Goal: Information Seeking & Learning: Check status

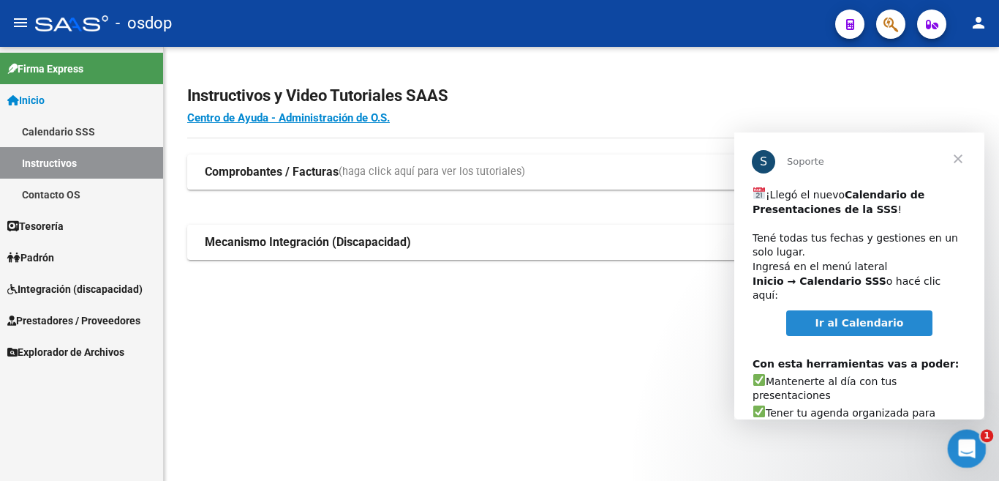
click at [962, 447] on icon "Abrir Intercom Messenger" at bounding box center [965, 446] width 24 height 24
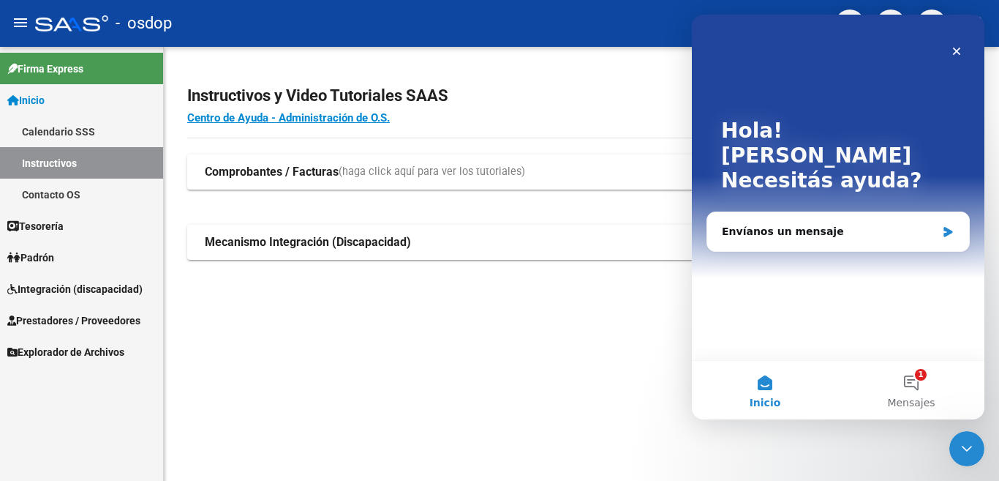
click at [380, 375] on mat-sidenav-content "Instructivos y Video Tutoriales SAAS Centro de Ayuda - Administración de O.S. C…" at bounding box center [581, 264] width 835 height 434
click at [957, 50] on icon "Cerrar" at bounding box center [957, 51] width 12 height 12
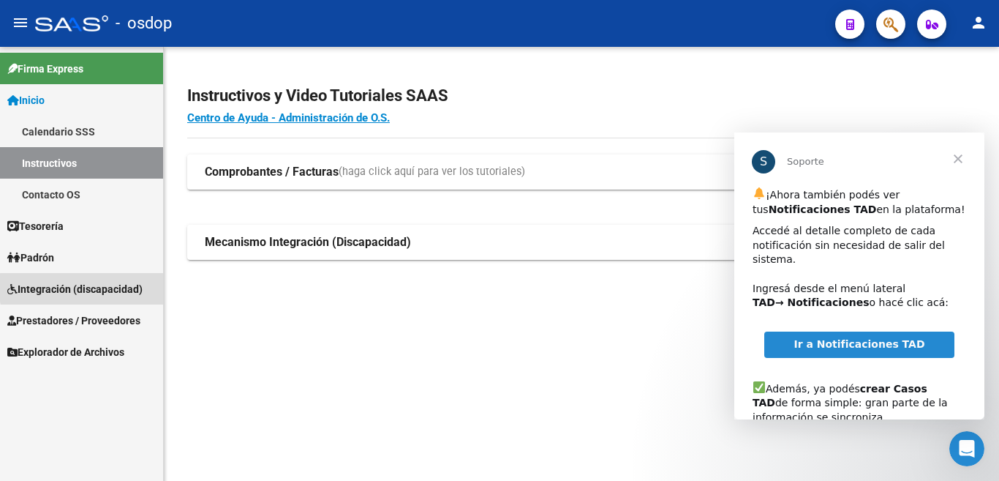
click at [135, 287] on span "Integración (discapacidad)" at bounding box center [74, 289] width 135 height 16
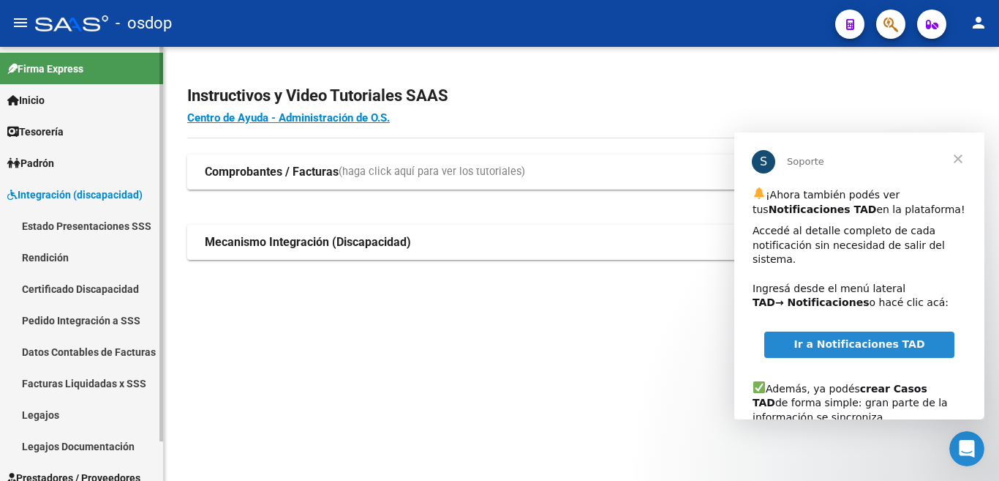
scroll to position [44, 0]
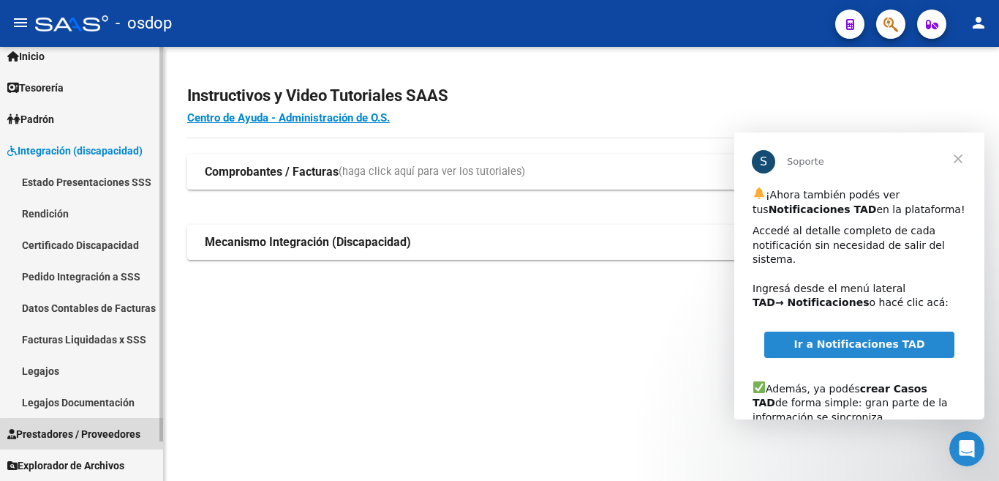
click at [108, 436] on span "Prestadores / Proveedores" at bounding box center [73, 434] width 133 height 16
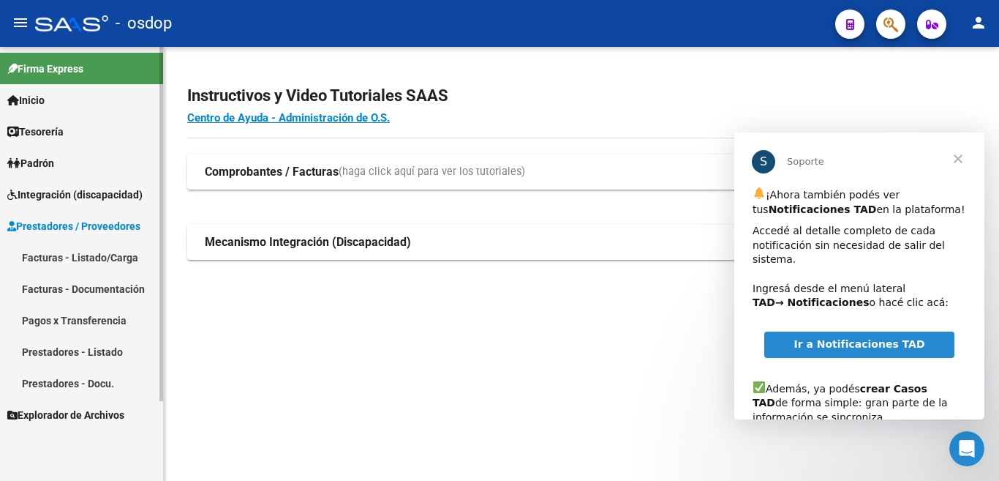
scroll to position [0, 0]
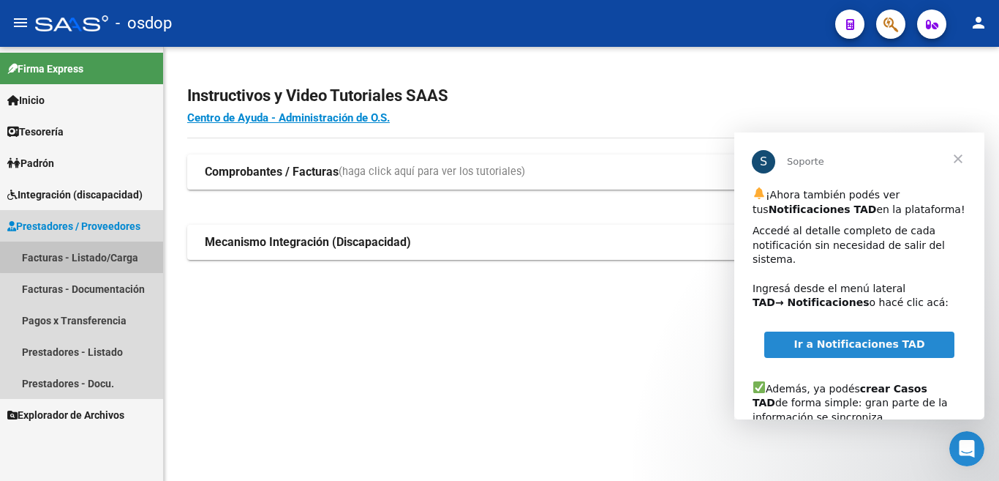
click at [83, 257] on link "Facturas - Listado/Carga" at bounding box center [81, 256] width 163 height 31
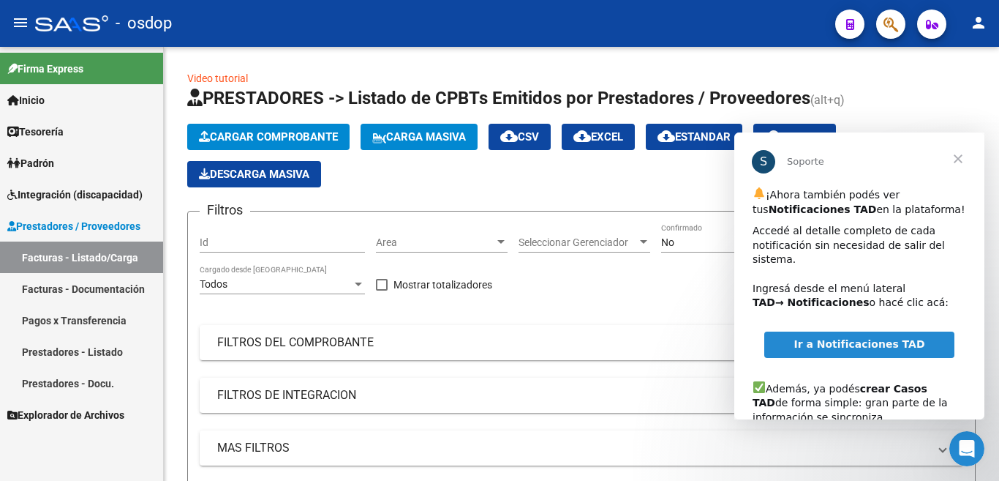
click at [958, 155] on span "Cerrar" at bounding box center [958, 158] width 53 height 53
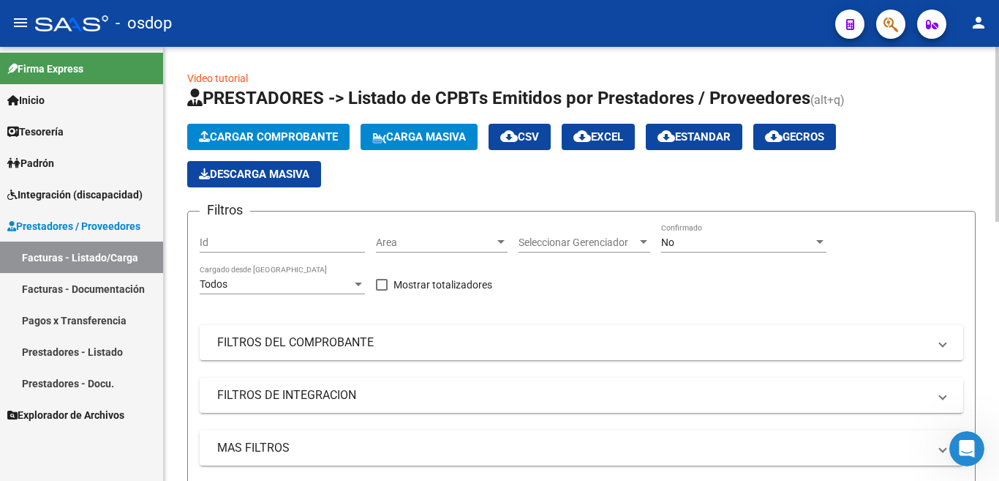
click at [297, 249] on div "Id" at bounding box center [282, 237] width 165 height 29
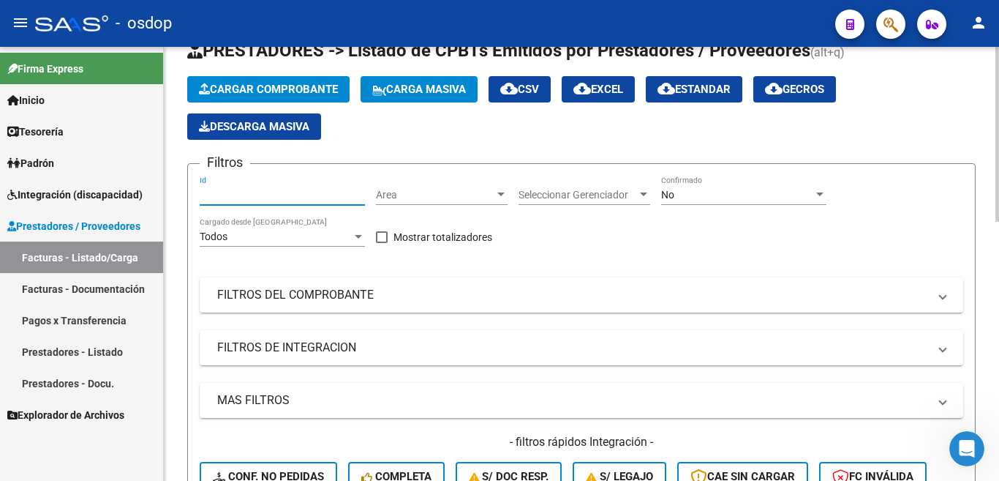
scroll to position [73, 0]
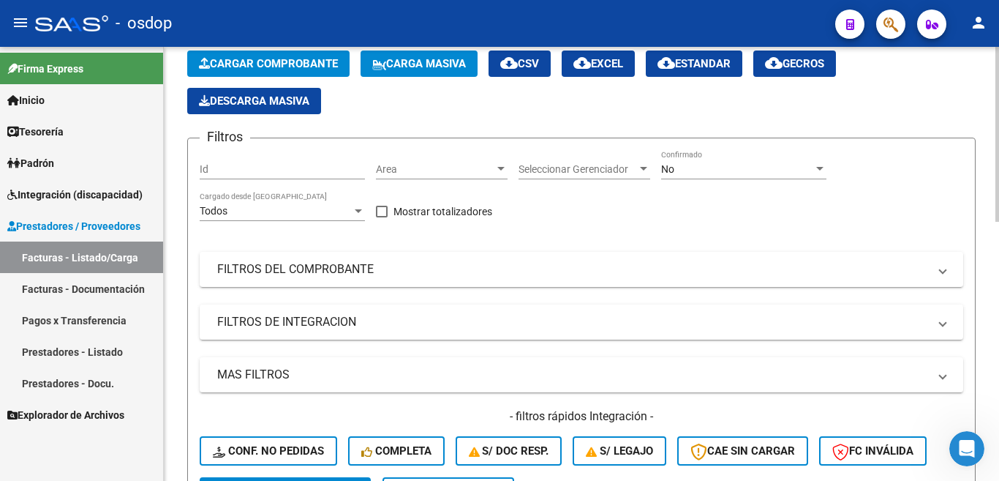
click at [304, 266] on mat-panel-title "FILTROS DEL COMPROBANTE" at bounding box center [572, 269] width 711 height 16
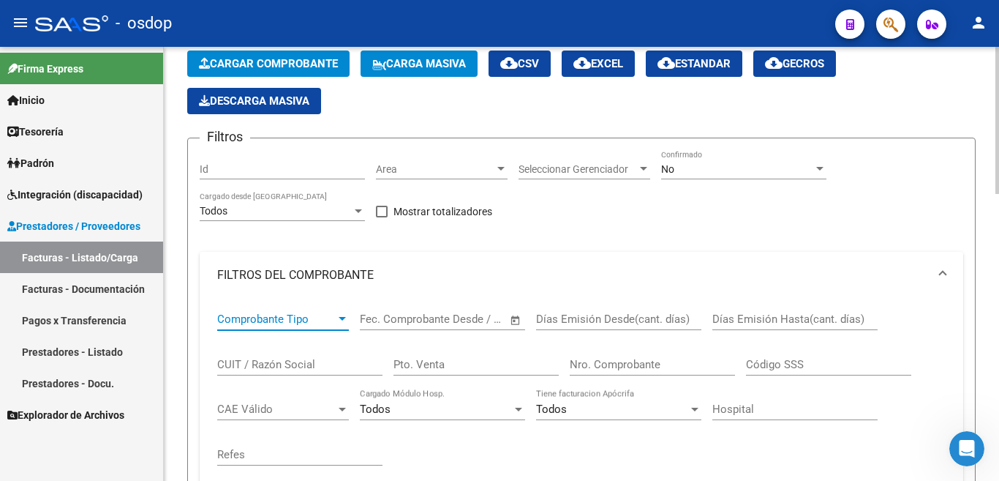
click at [314, 317] on span "Comprobante Tipo" at bounding box center [276, 318] width 118 height 13
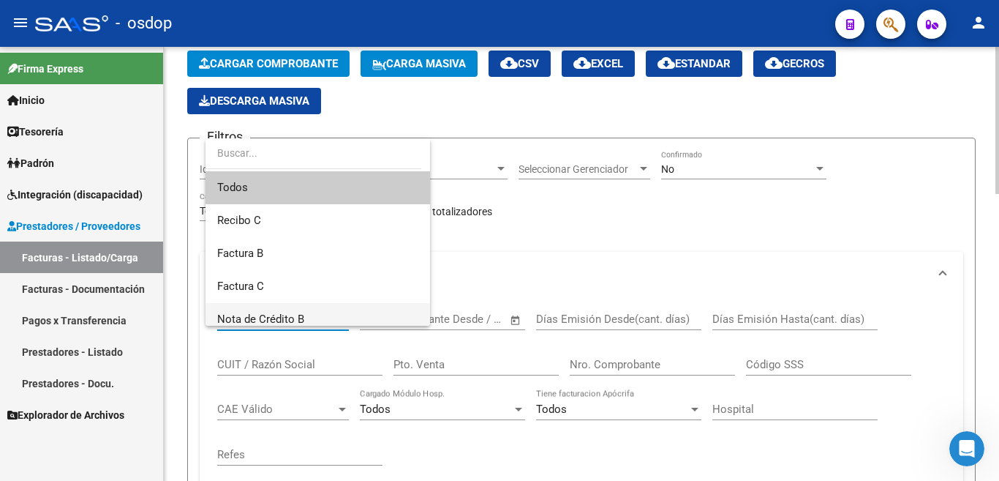
click at [314, 317] on span "Nota de Crédito B" at bounding box center [317, 319] width 201 height 33
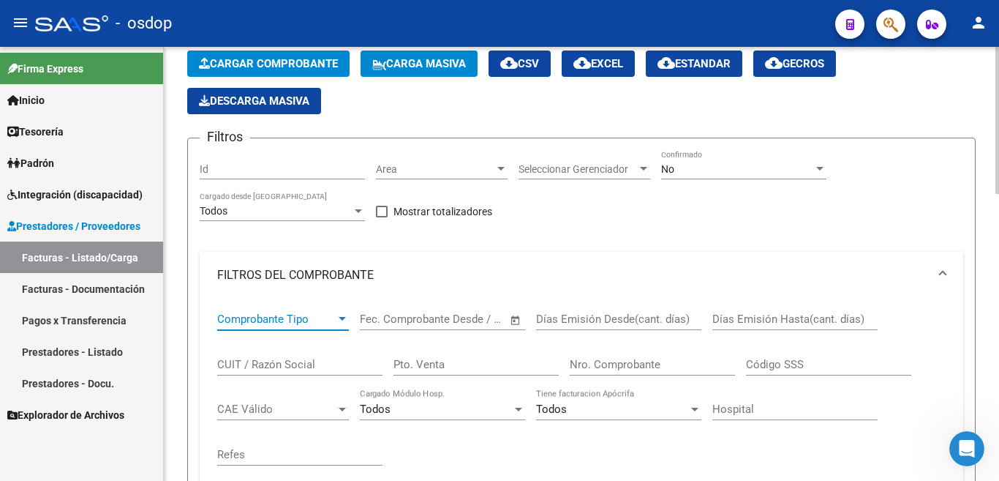
scroll to position [8, 0]
click at [339, 316] on div at bounding box center [342, 319] width 13 height 12
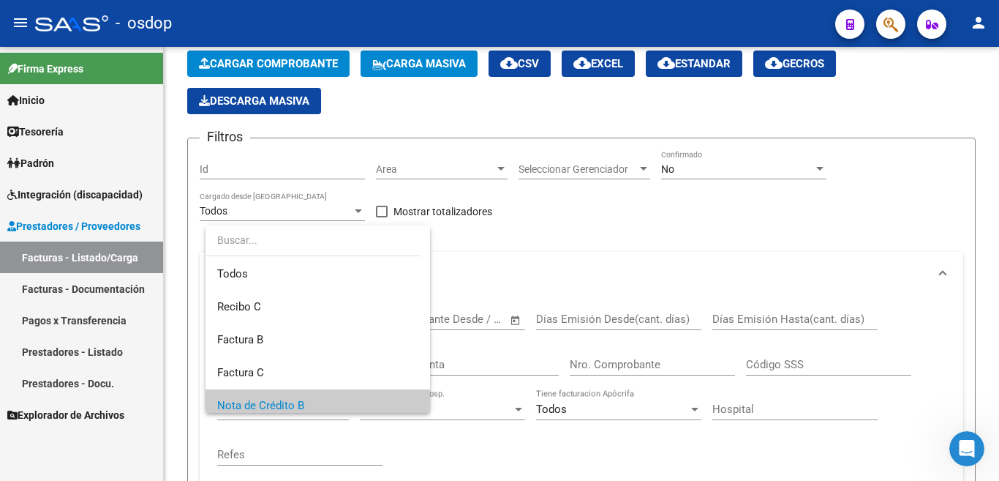
scroll to position [0, 0]
click at [350, 271] on span "Todos" at bounding box center [317, 274] width 201 height 33
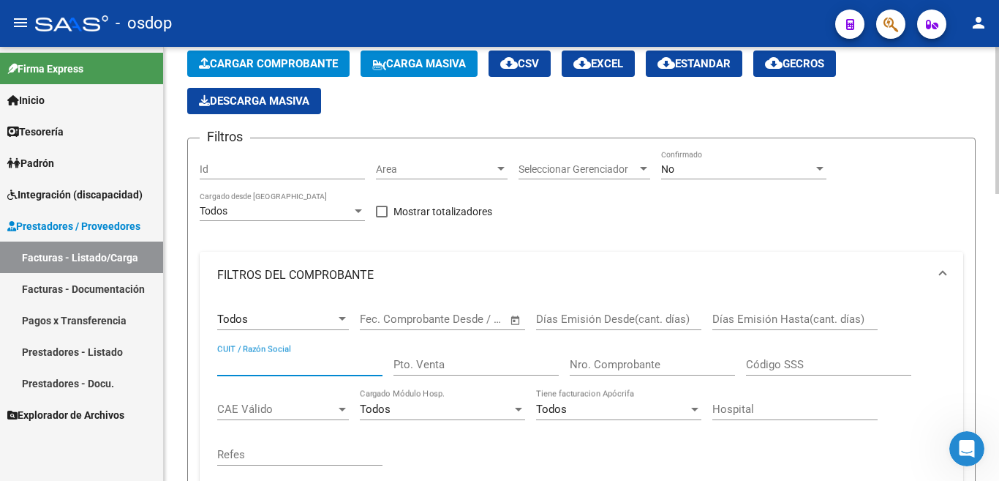
click at [335, 361] on input "CUIT / Razón Social" at bounding box center [299, 364] width 165 height 13
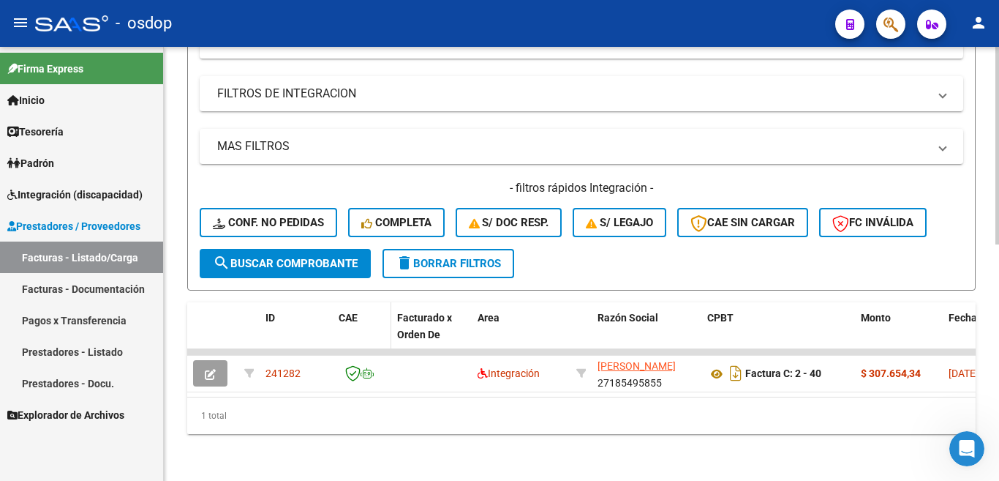
scroll to position [512, 0]
click at [286, 261] on span "search Buscar Comprobante" at bounding box center [285, 263] width 145 height 13
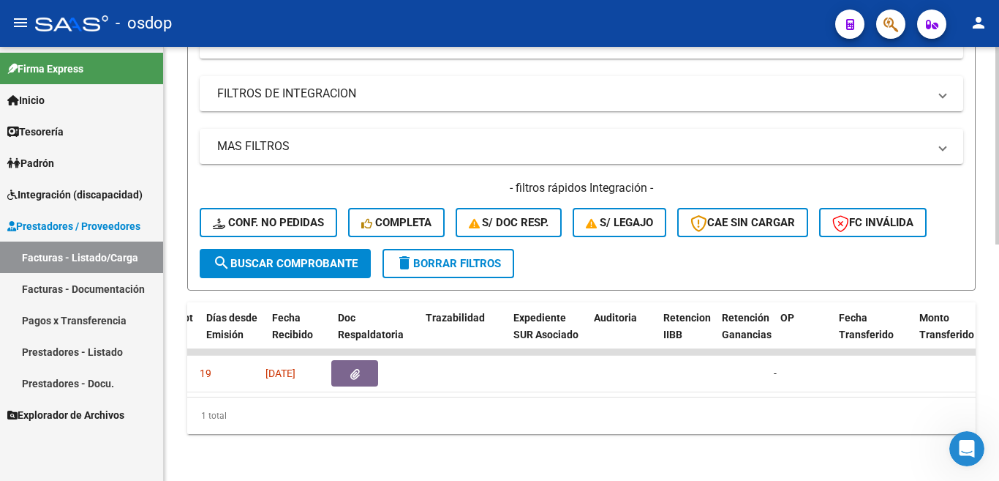
scroll to position [0, 740]
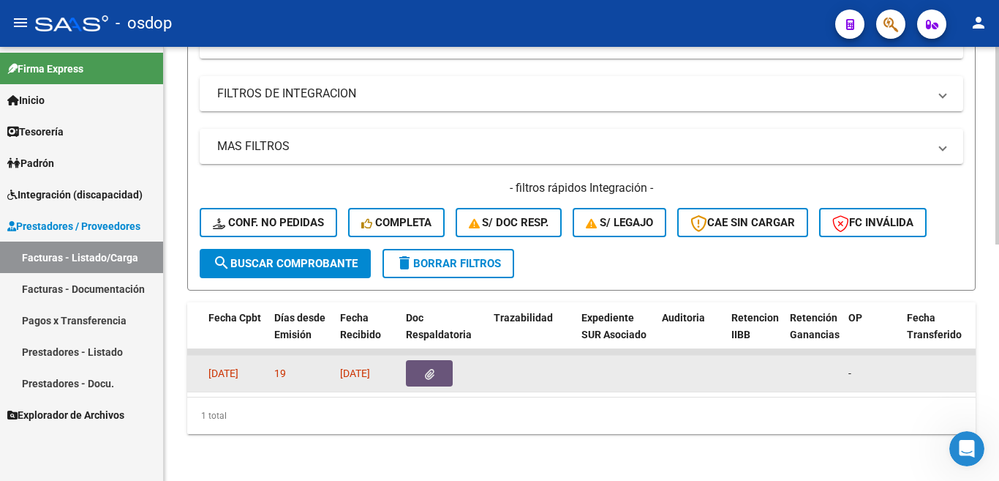
click at [429, 360] on button "button" at bounding box center [429, 373] width 47 height 26
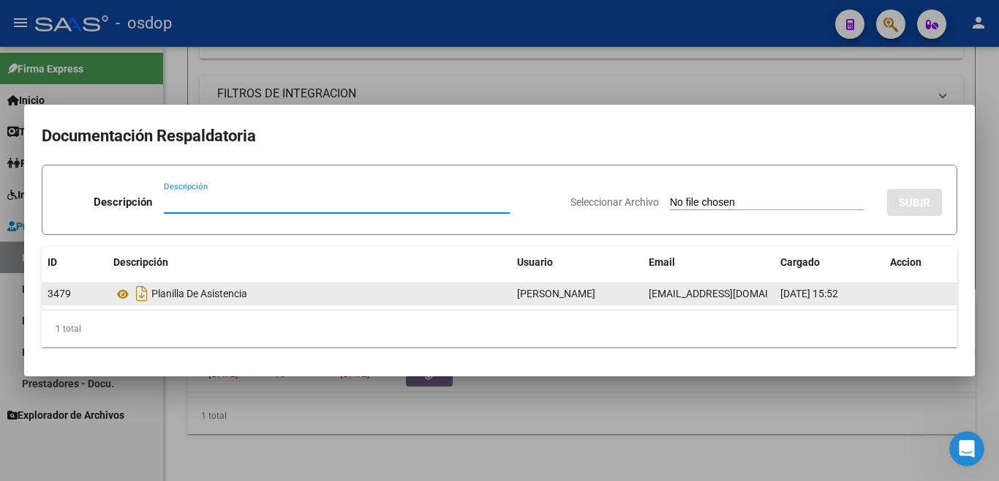
click at [189, 293] on div "Planilla De Asistencia" at bounding box center [309, 293] width 392 height 23
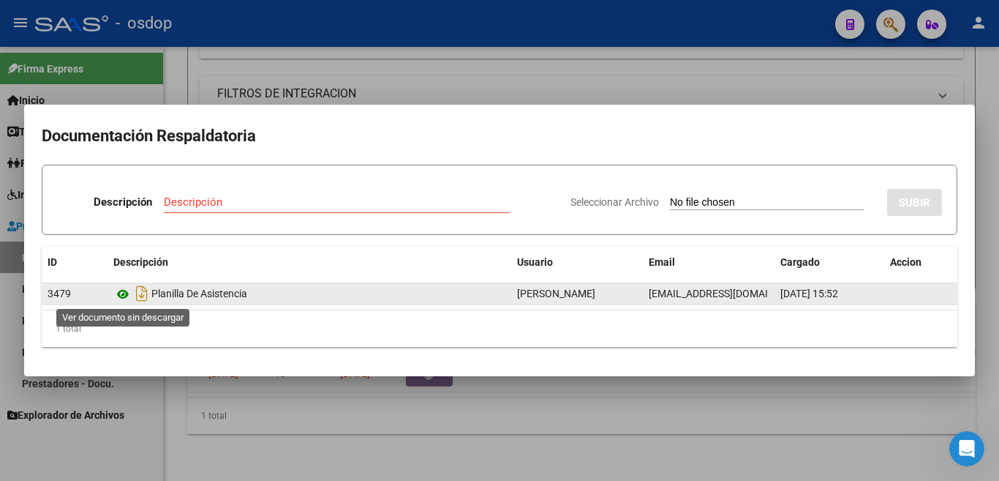
click at [121, 296] on icon at bounding box center [122, 294] width 19 height 18
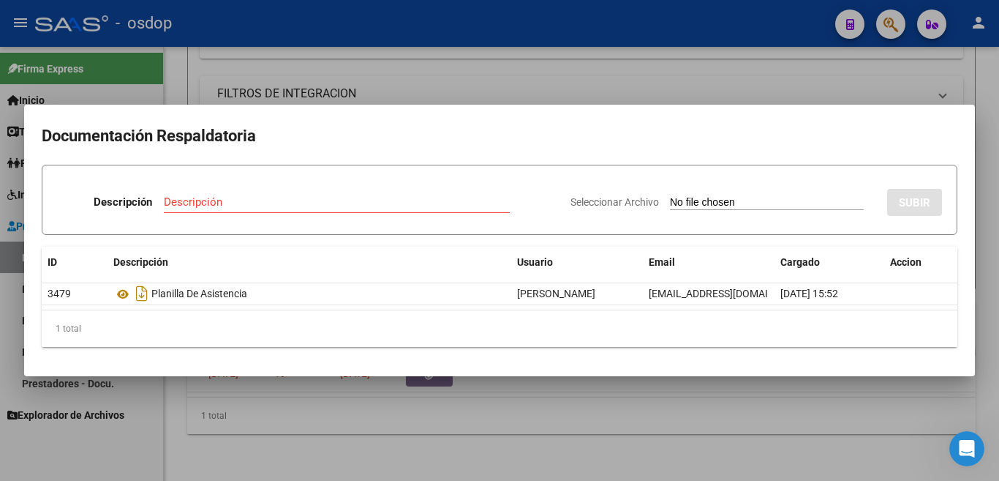
click at [449, 77] on div at bounding box center [499, 240] width 999 height 481
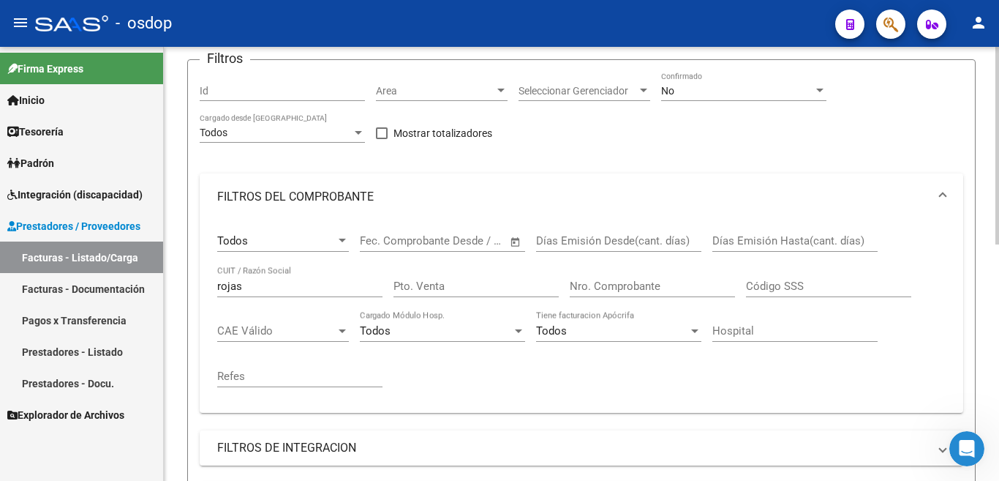
scroll to position [146, 0]
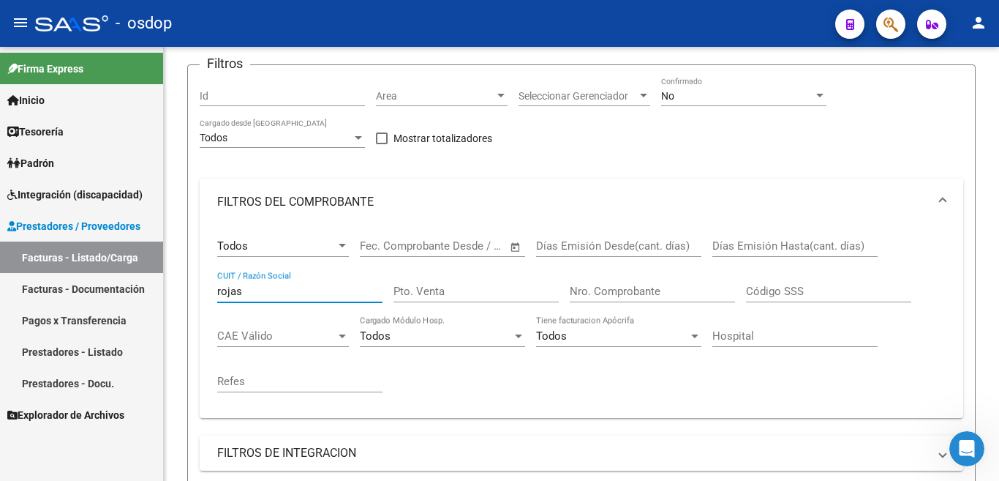
drag, startPoint x: 266, startPoint y: 296, endPoint x: 133, endPoint y: 283, distance: 133.8
click at [133, 283] on mat-sidenav-container "Firma Express Inicio Calendario SSS Instructivos Contacto OS Tesorería Extracto…" at bounding box center [499, 264] width 999 height 434
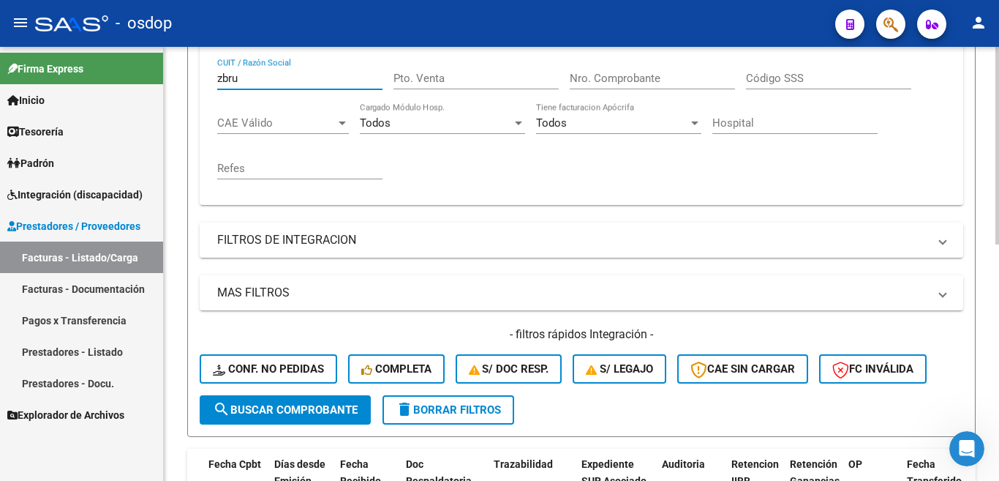
scroll to position [366, 0]
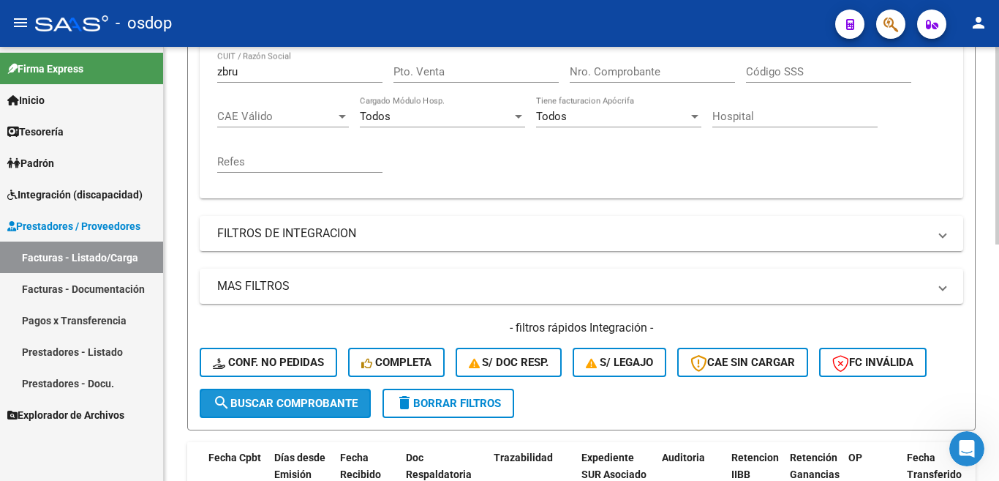
click at [285, 407] on span "search Buscar Comprobante" at bounding box center [285, 402] width 145 height 13
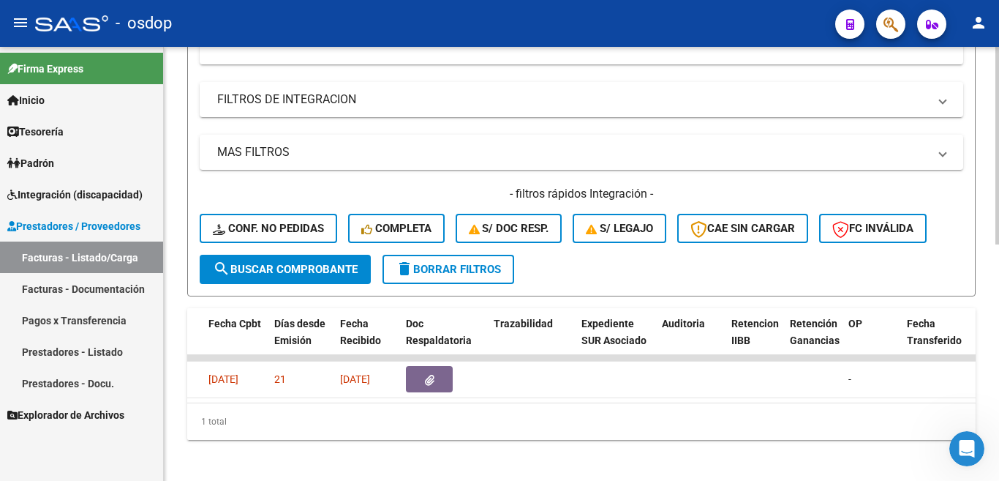
scroll to position [518, 0]
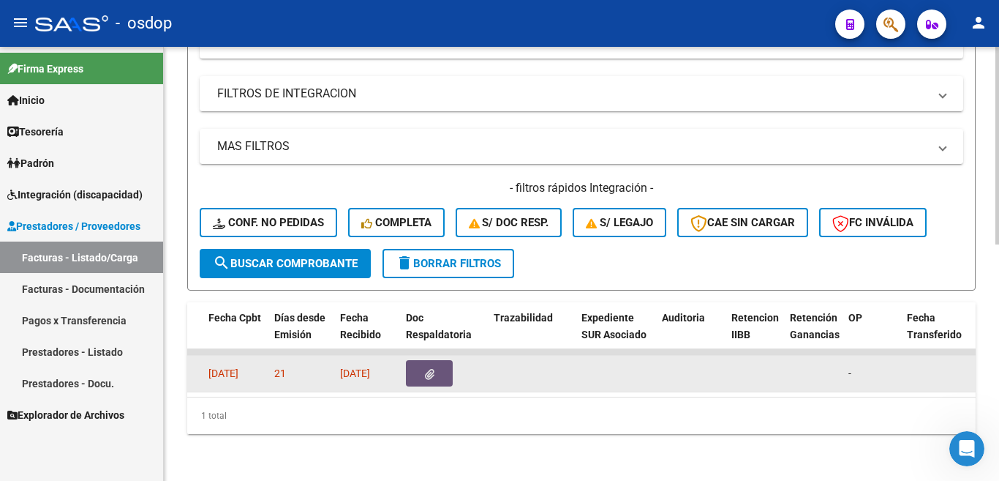
click at [437, 364] on button "button" at bounding box center [429, 373] width 47 height 26
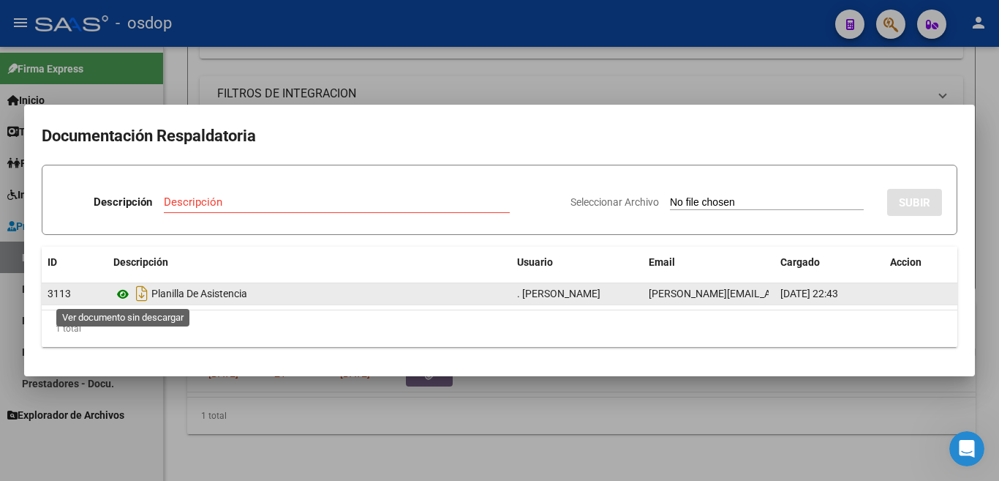
click at [115, 293] on icon at bounding box center [122, 294] width 19 height 18
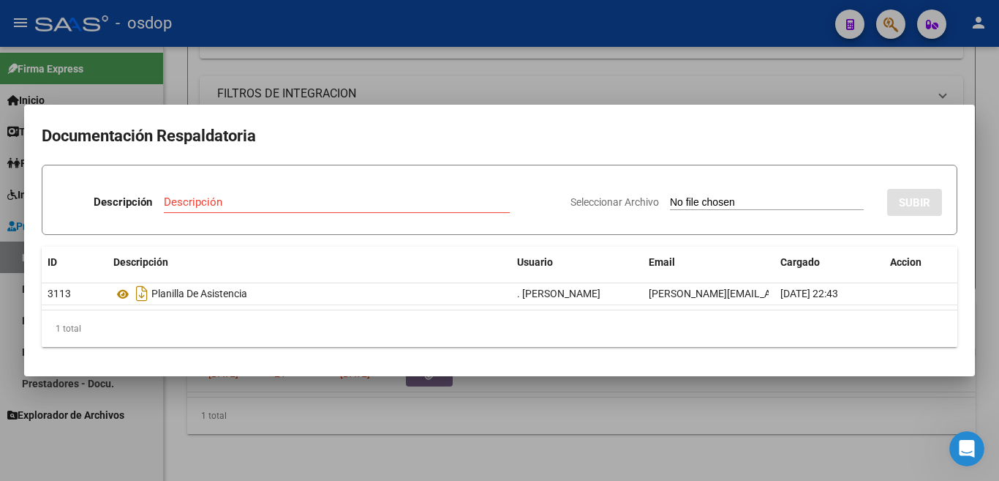
click at [475, 83] on div at bounding box center [499, 240] width 999 height 481
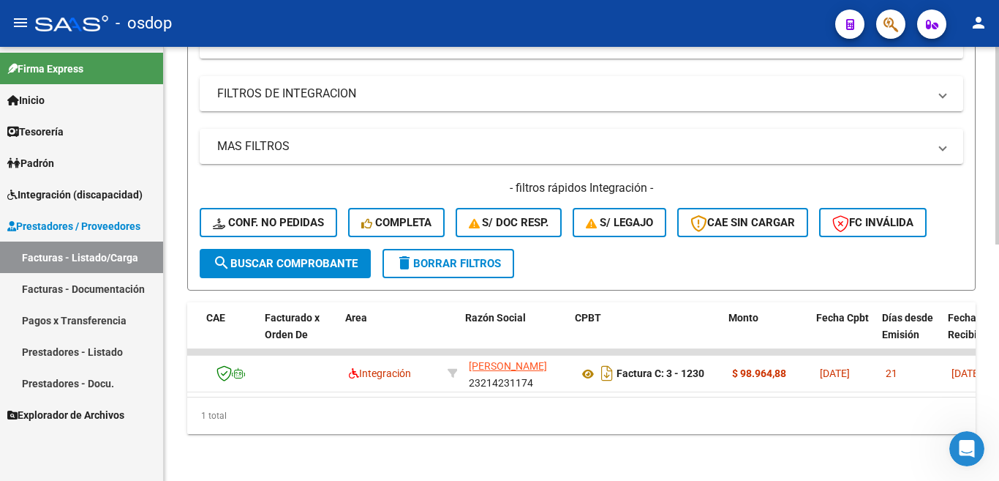
scroll to position [0, 0]
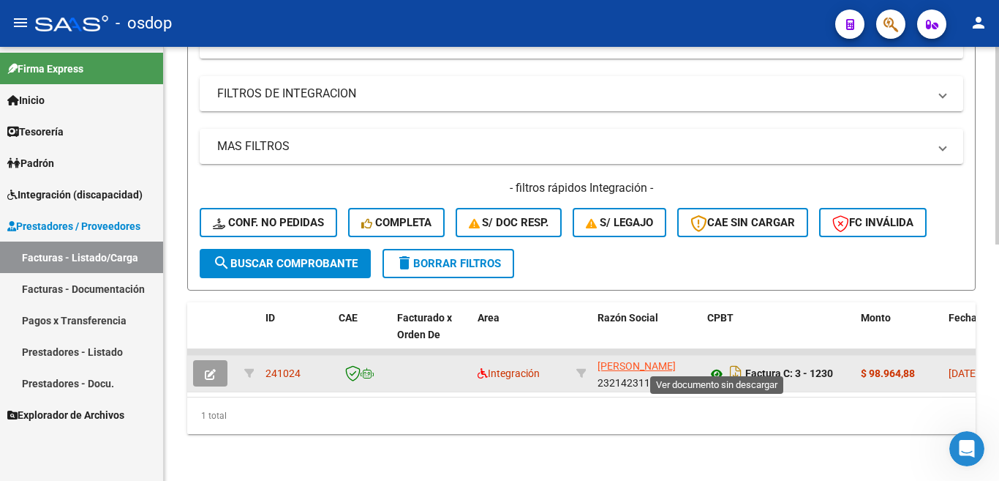
click at [714, 365] on icon at bounding box center [716, 374] width 19 height 18
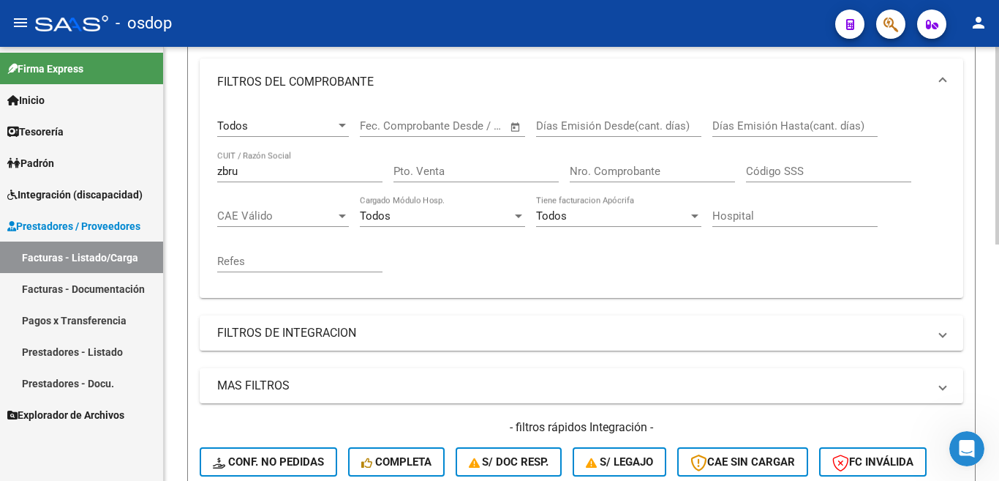
scroll to position [152, 0]
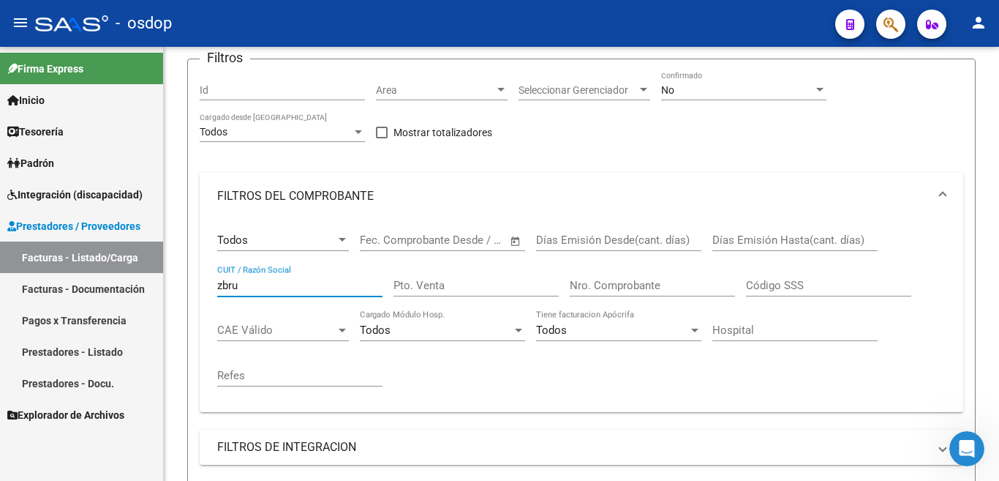
drag, startPoint x: 276, startPoint y: 287, endPoint x: 163, endPoint y: 285, distance: 112.7
click at [163, 285] on mat-sidenav-container "Firma Express Inicio Calendario SSS Instructivos Contacto OS Tesorería Extracto…" at bounding box center [499, 264] width 999 height 434
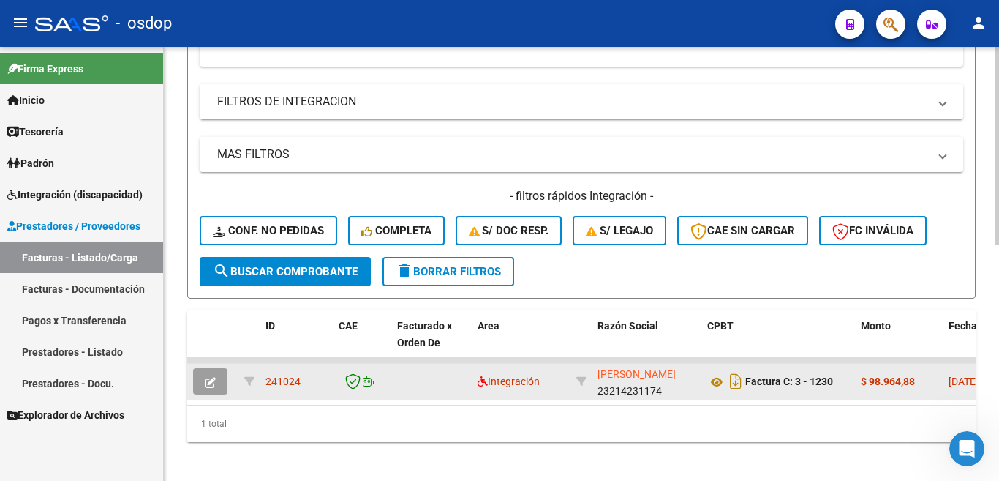
scroll to position [518, 0]
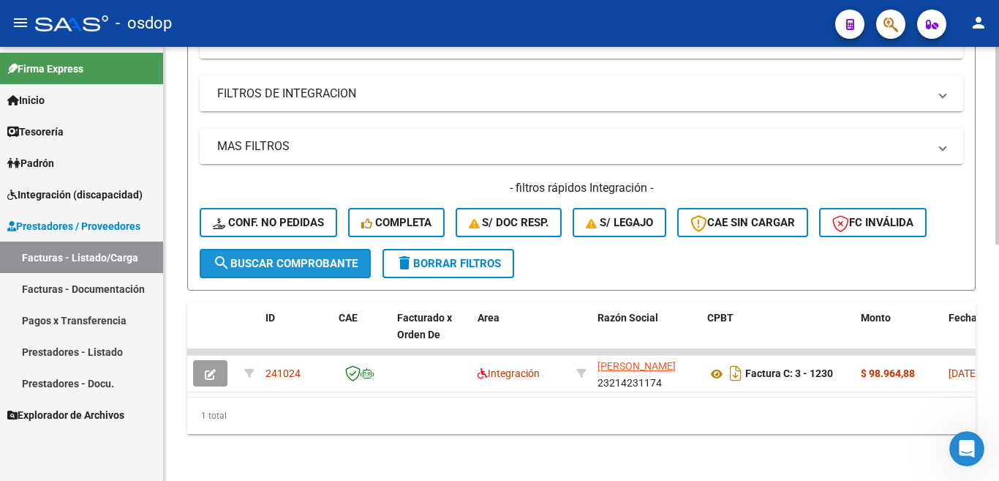
click at [289, 257] on span "search Buscar Comprobante" at bounding box center [285, 263] width 145 height 13
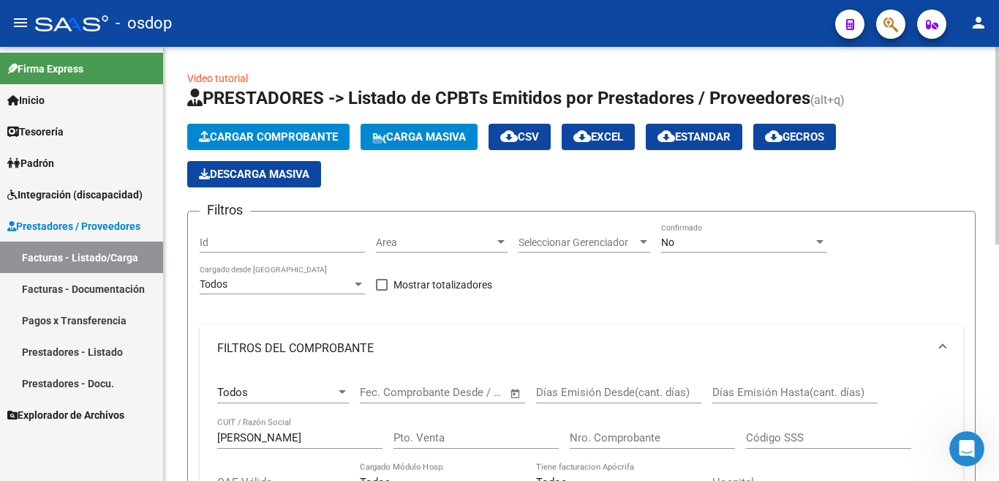
scroll to position [73, 0]
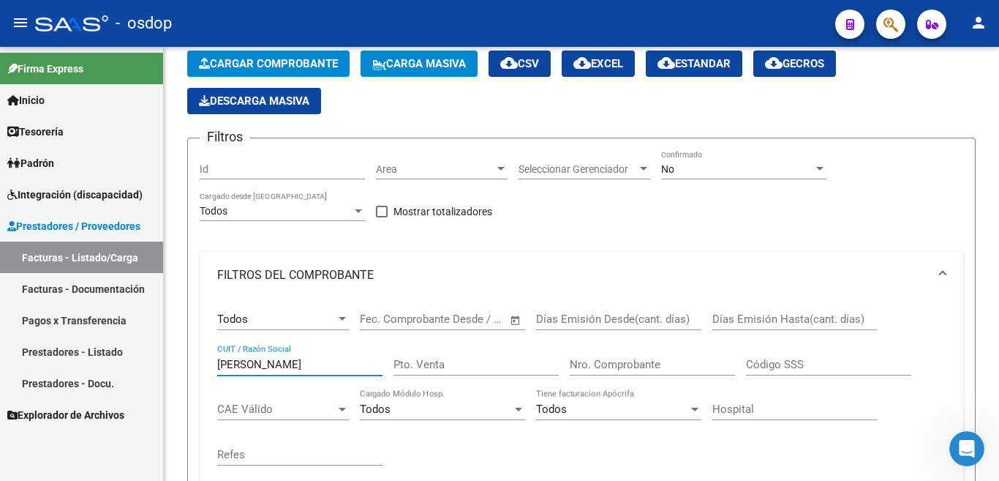
drag, startPoint x: 297, startPoint y: 358, endPoint x: 0, endPoint y: 312, distance: 300.5
click at [0, 320] on mat-sidenav-container "Firma Express Inicio Calendario SSS Instructivos Contacto OS Tesorería Extracto…" at bounding box center [499, 264] width 999 height 434
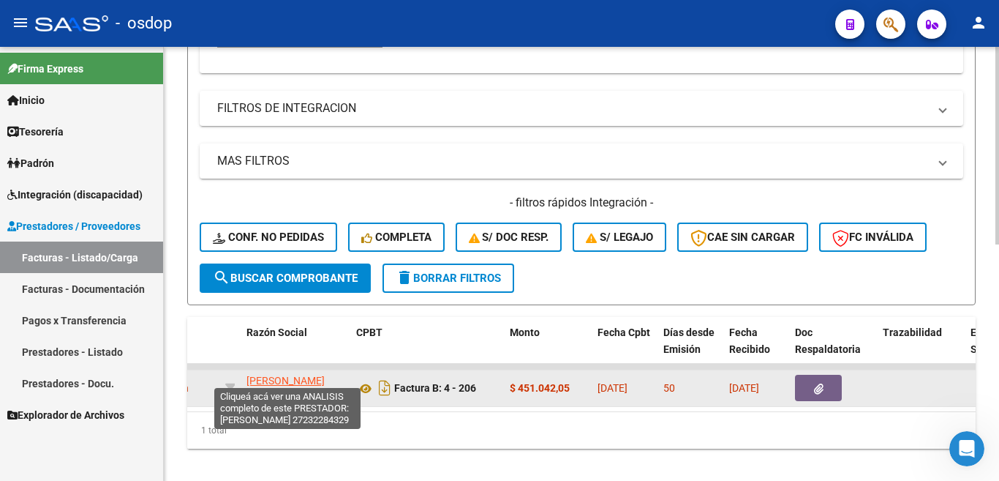
scroll to position [512, 0]
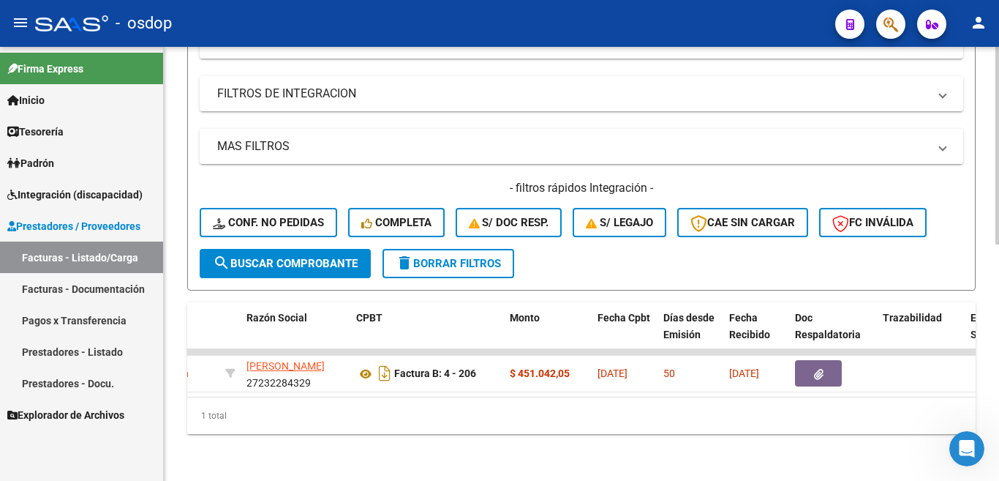
type input "cereso"
click at [261, 260] on span "search Buscar Comprobante" at bounding box center [285, 263] width 145 height 13
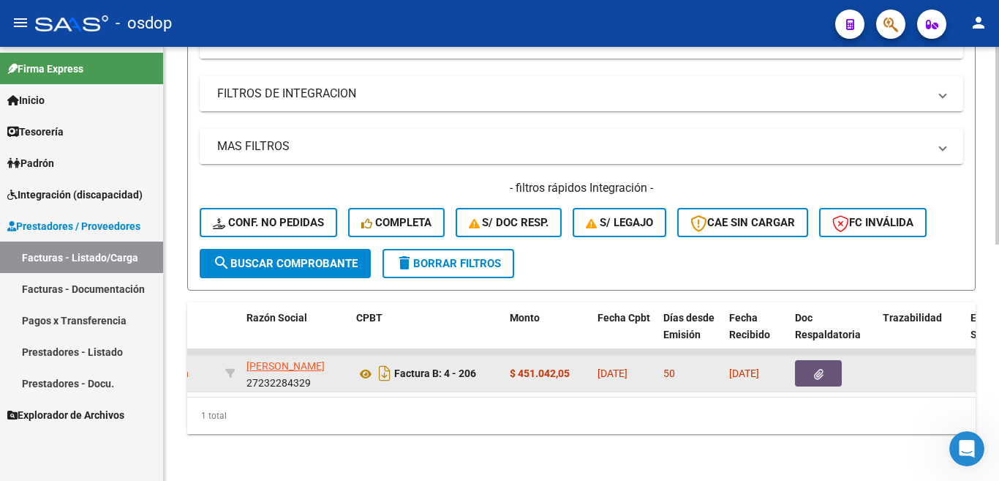
click at [824, 372] on button "button" at bounding box center [818, 373] width 47 height 26
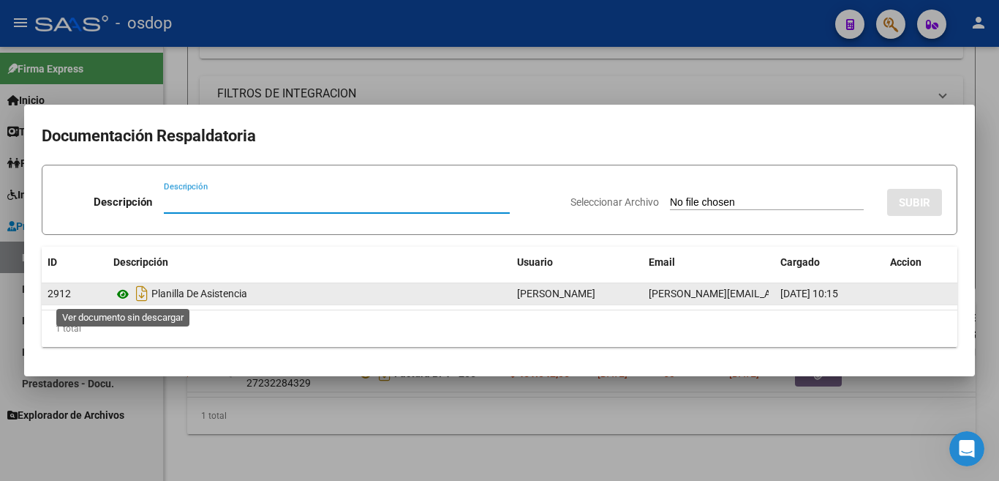
click at [122, 293] on icon at bounding box center [122, 294] width 19 height 18
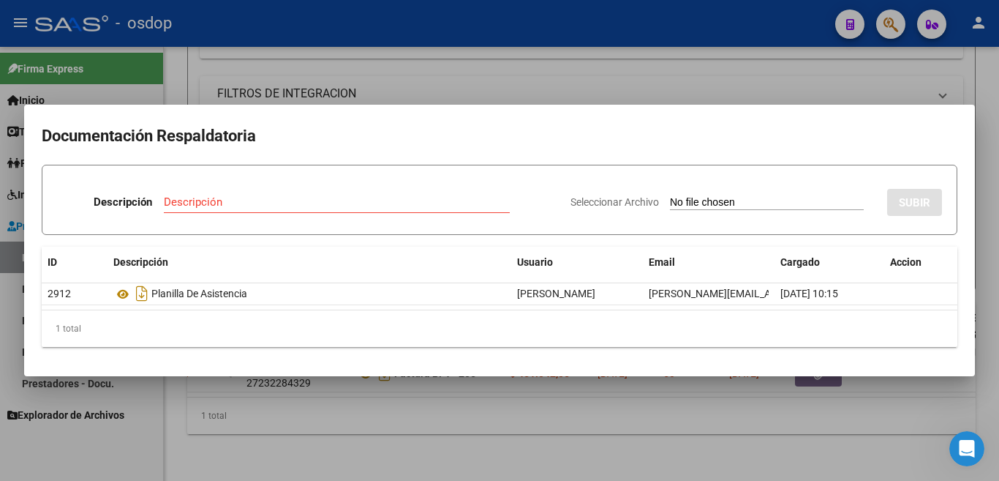
click at [764, 74] on div at bounding box center [499, 240] width 999 height 481
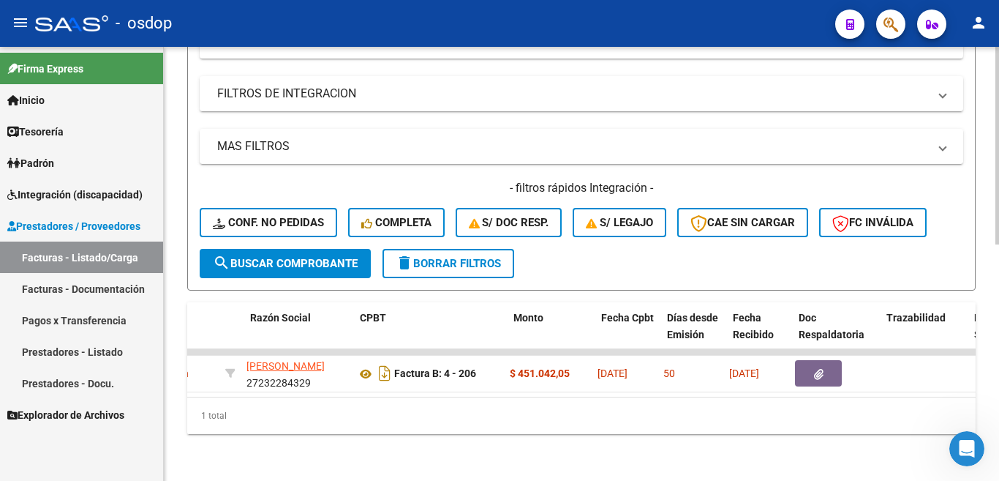
scroll to position [0, 0]
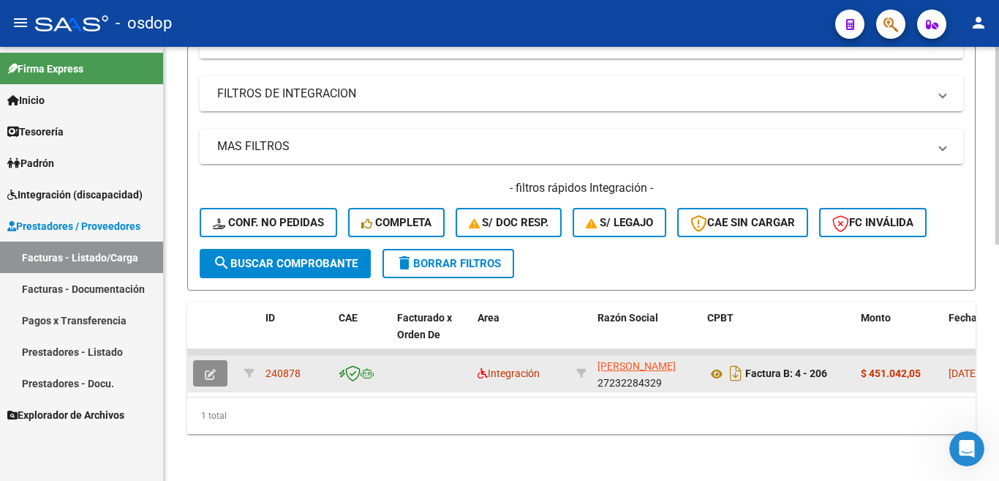
click at [214, 369] on icon "button" at bounding box center [210, 374] width 11 height 11
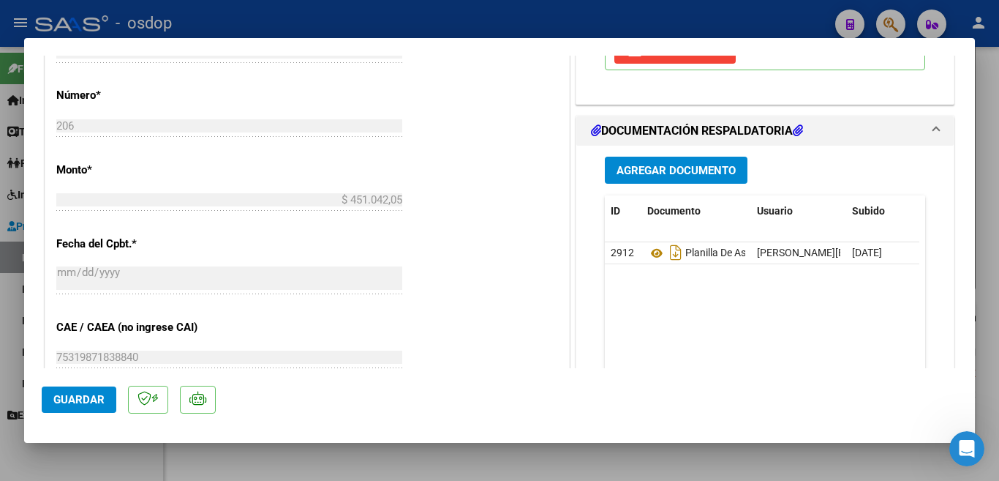
scroll to position [658, 0]
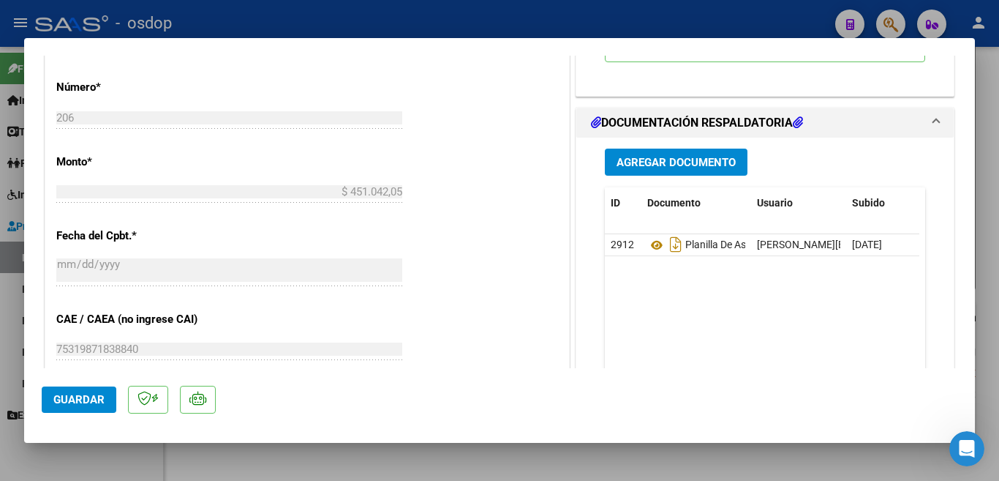
drag, startPoint x: 636, startPoint y: 249, endPoint x: 627, endPoint y: 298, distance: 49.9
click at [627, 298] on datatable-body "2912 Planilla De Asistencia [PERSON_NAME][EMAIL_ADDRESS][PERSON_NAME][DOMAIN_NA…" at bounding box center [762, 302] width 315 height 136
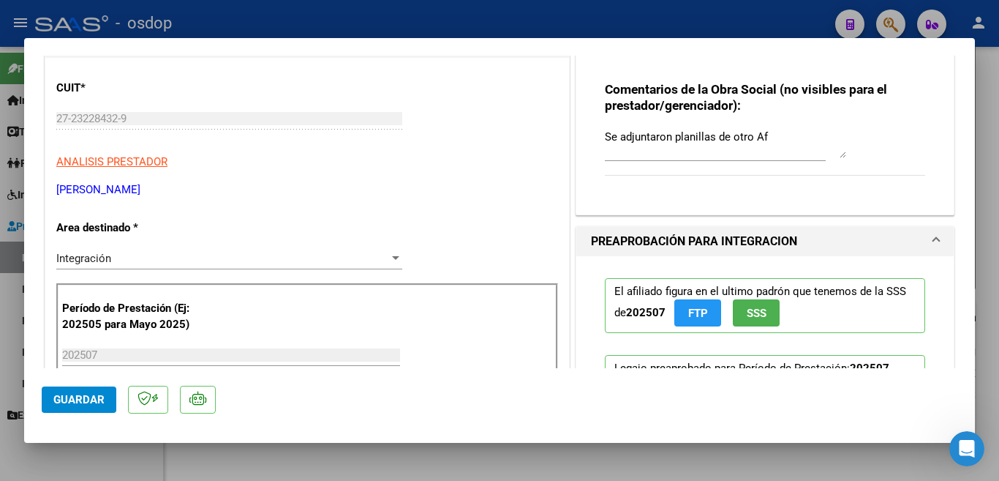
scroll to position [73, 0]
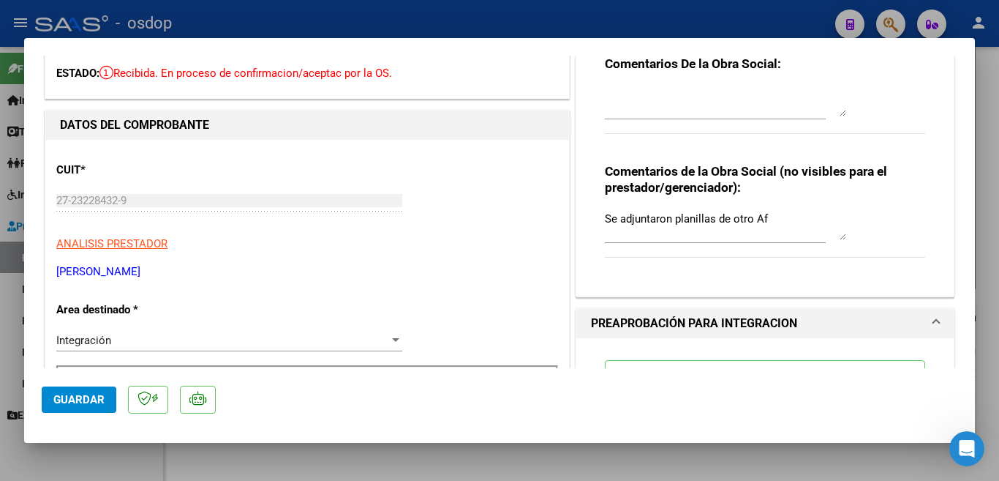
click at [698, 23] on div at bounding box center [499, 240] width 999 height 481
type input "$ 0,00"
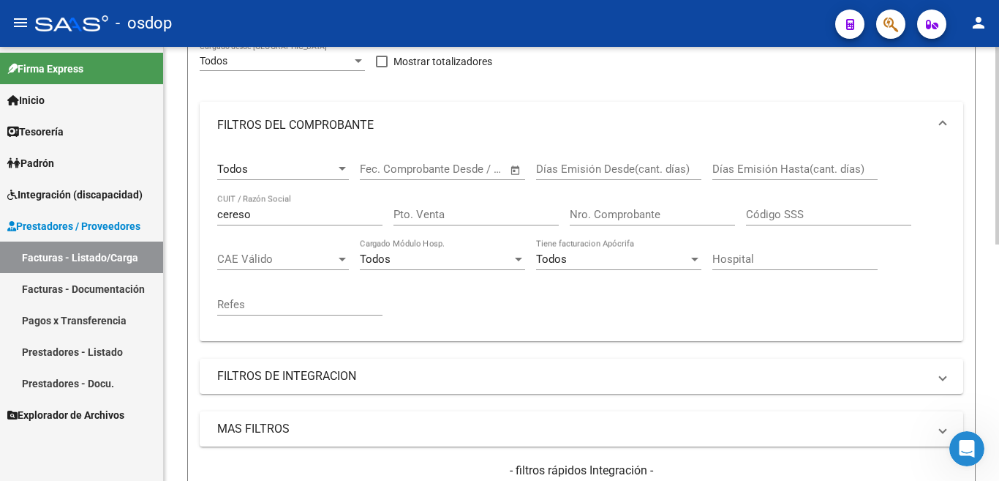
scroll to position [298, 0]
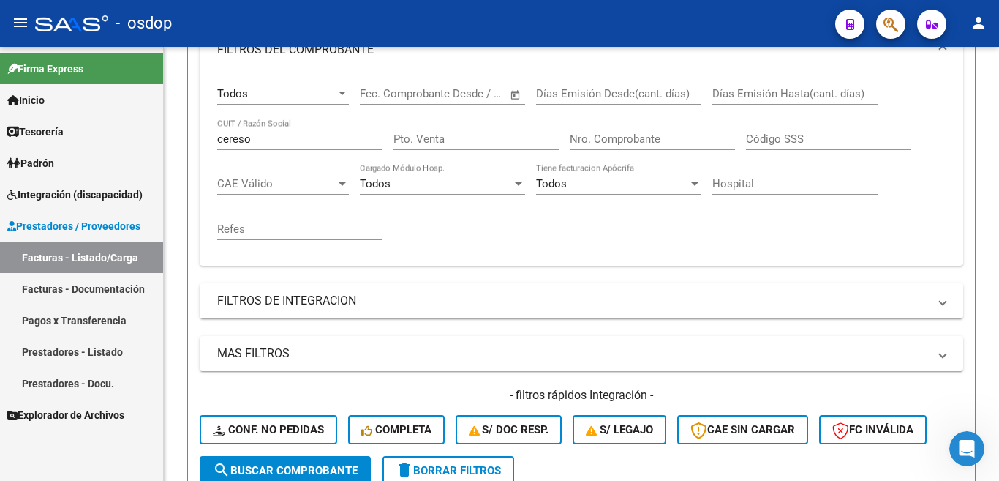
click at [90, 290] on link "Facturas - Documentación" at bounding box center [81, 288] width 163 height 31
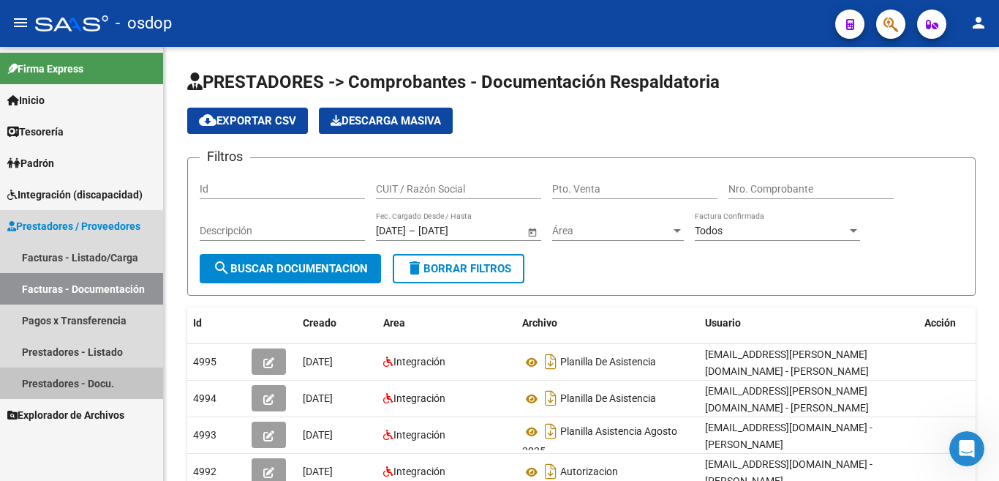
click at [61, 384] on link "Prestadores - Docu." at bounding box center [81, 382] width 163 height 31
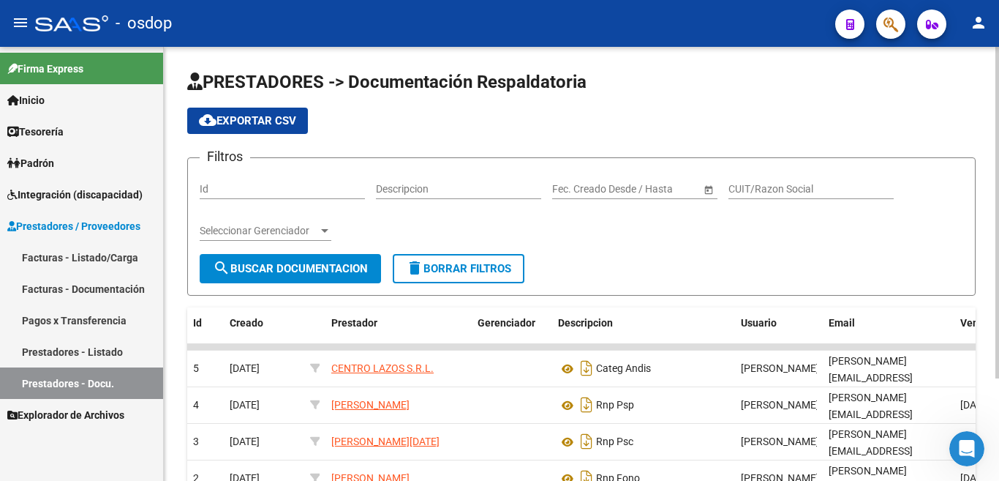
click at [248, 192] on input "Id" at bounding box center [282, 189] width 165 height 12
click at [490, 195] on input "Descripcion" at bounding box center [458, 189] width 165 height 12
click at [279, 192] on input "Id" at bounding box center [282, 189] width 165 height 12
click at [775, 186] on input "CUIT/Razon Social" at bounding box center [811, 189] width 165 height 12
type input "[PERSON_NAME]"
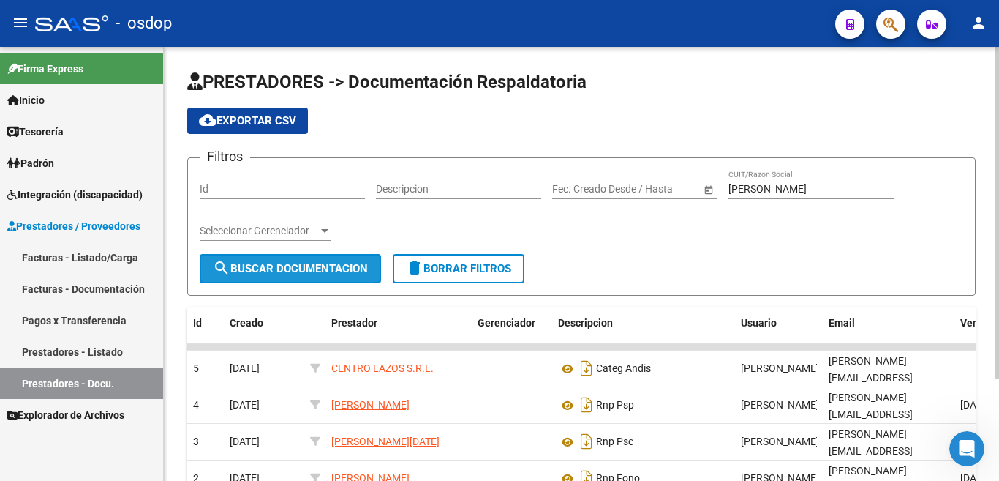
click at [264, 263] on span "search Buscar Documentacion" at bounding box center [290, 268] width 155 height 13
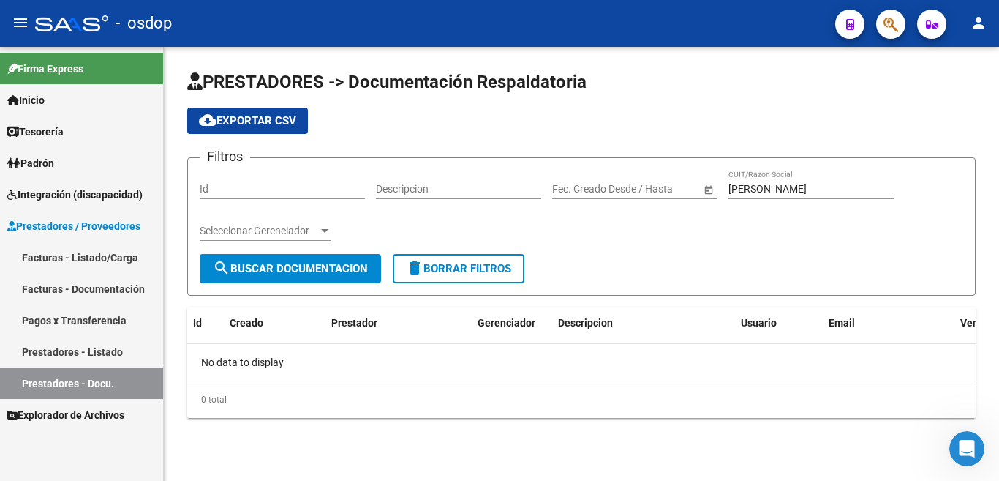
click at [290, 275] on button "search Buscar Documentacion" at bounding box center [290, 268] width 181 height 29
click at [783, 185] on div "[PERSON_NAME] CUIT/Razon Social" at bounding box center [811, 184] width 165 height 29
drag, startPoint x: 782, startPoint y: 186, endPoint x: 685, endPoint y: 183, distance: 97.3
click at [685, 183] on div "Filtros Id Descripcion Fecha inicio – Fecha fin Fec. Creado Desde / Hasta [PERS…" at bounding box center [582, 212] width 764 height 84
click at [127, 350] on link "Prestadores - Listado" at bounding box center [81, 351] width 163 height 31
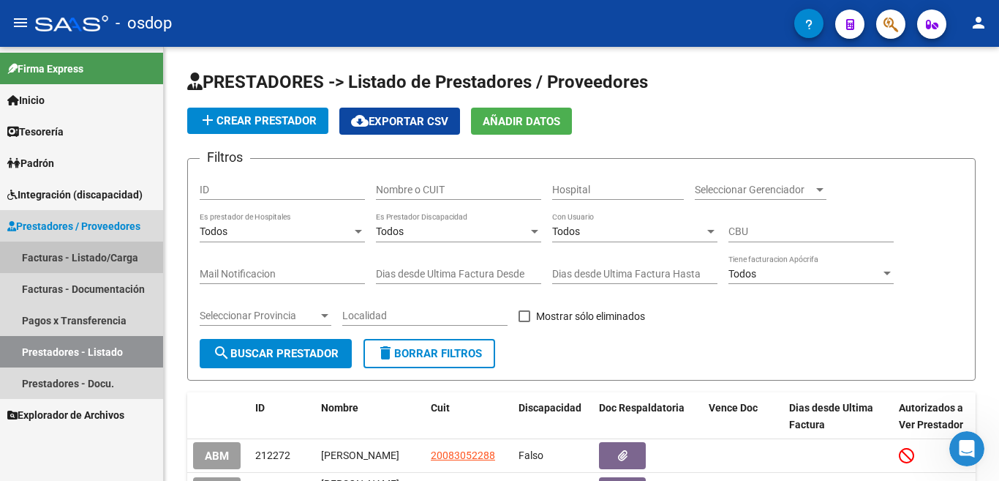
click at [86, 255] on link "Facturas - Listado/Carga" at bounding box center [81, 256] width 163 height 31
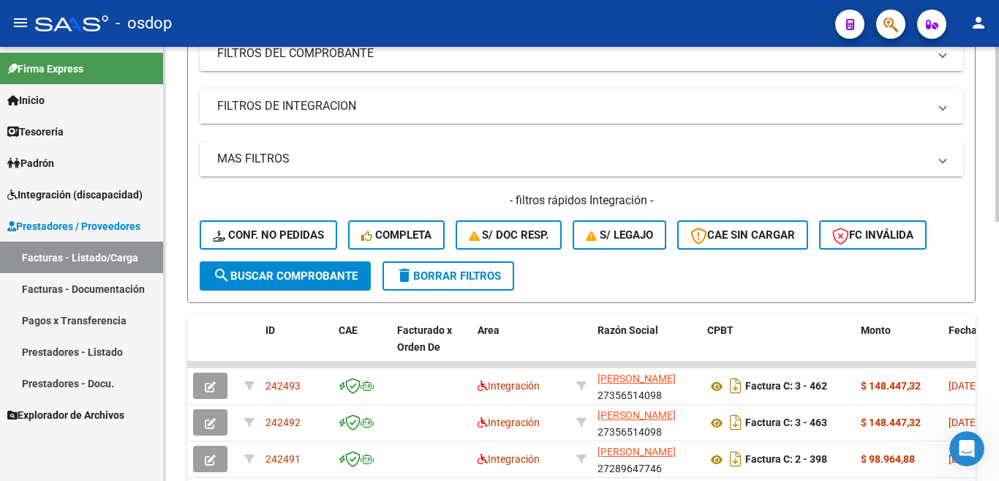
scroll to position [366, 0]
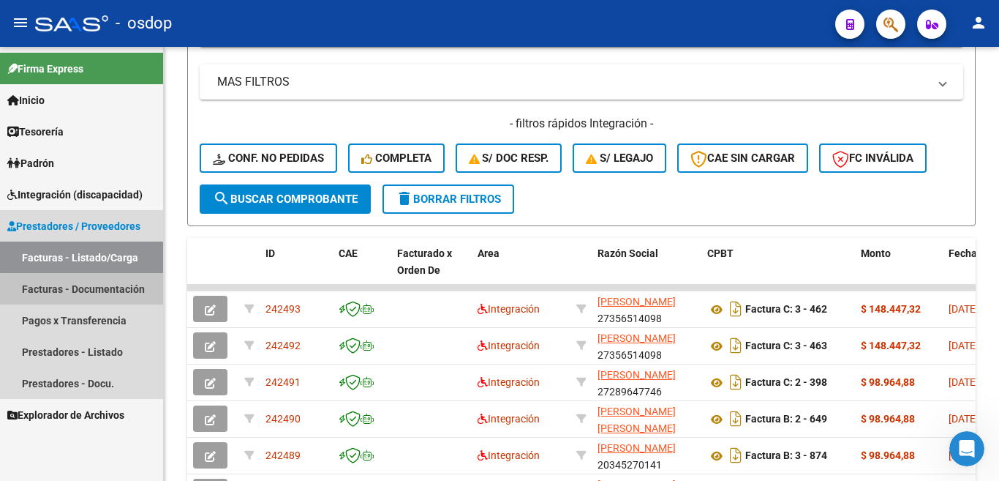
click at [122, 291] on link "Facturas - Documentación" at bounding box center [81, 288] width 163 height 31
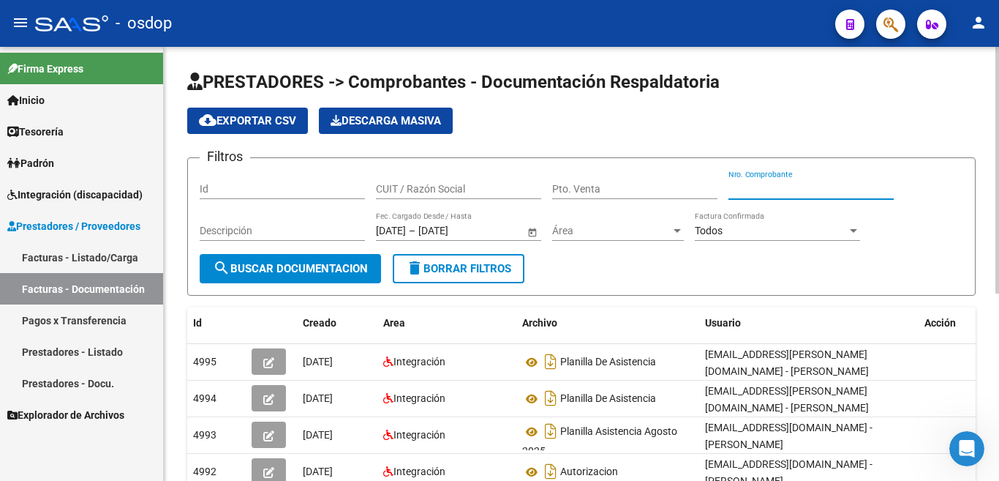
click at [761, 187] on input "Nro. Comprobante" at bounding box center [811, 189] width 165 height 12
click at [468, 188] on input "CUIT / Razón Social" at bounding box center [458, 189] width 165 height 12
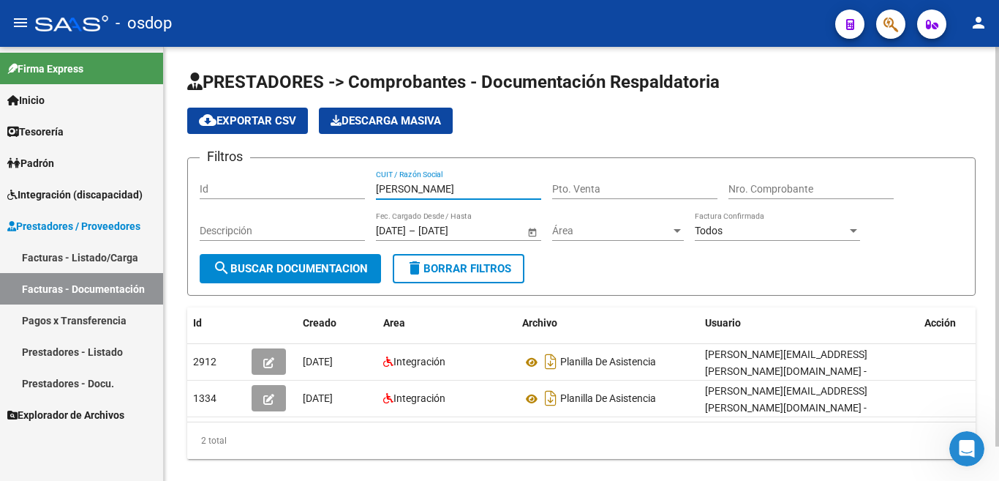
type input "[PERSON_NAME]"
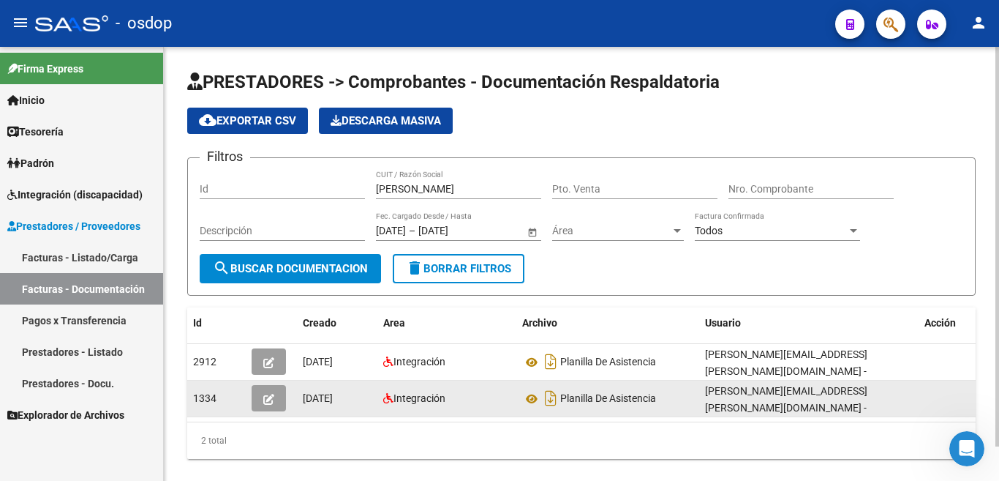
drag, startPoint x: 345, startPoint y: 418, endPoint x: 229, endPoint y: 414, distance: 115.7
click at [229, 414] on datatable-selection "2912 [DATE] Integración Planilla De Asistencia [PERSON_NAME][EMAIL_ADDRESS][PER…" at bounding box center [581, 413] width 788 height 12
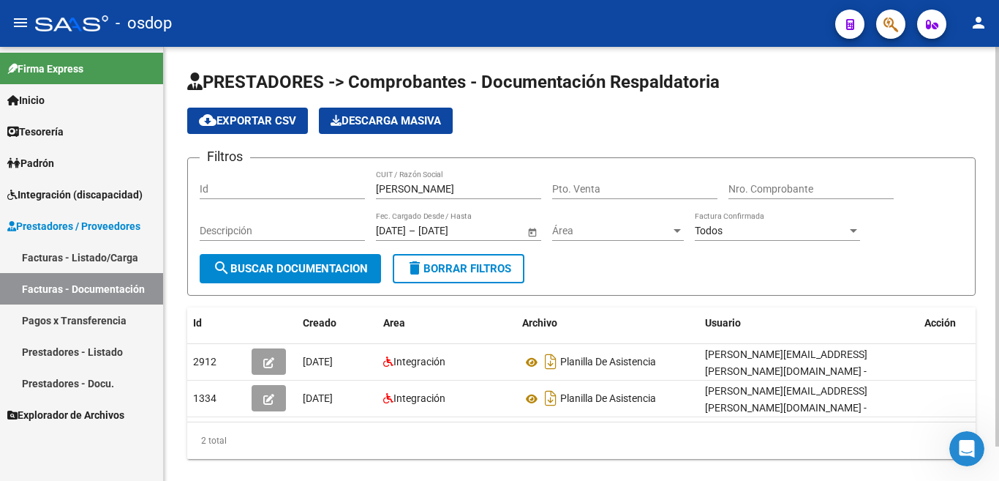
click at [316, 420] on datatable-body "2912 [DATE] Integración Planilla De Asistencia [PERSON_NAME][EMAIL_ADDRESS][PER…" at bounding box center [581, 383] width 788 height 78
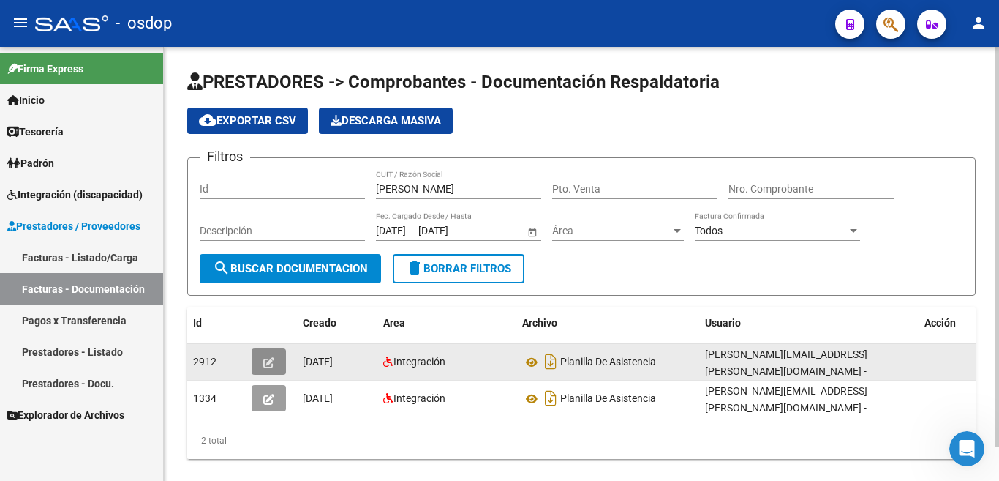
click at [274, 366] on button "button" at bounding box center [269, 361] width 34 height 26
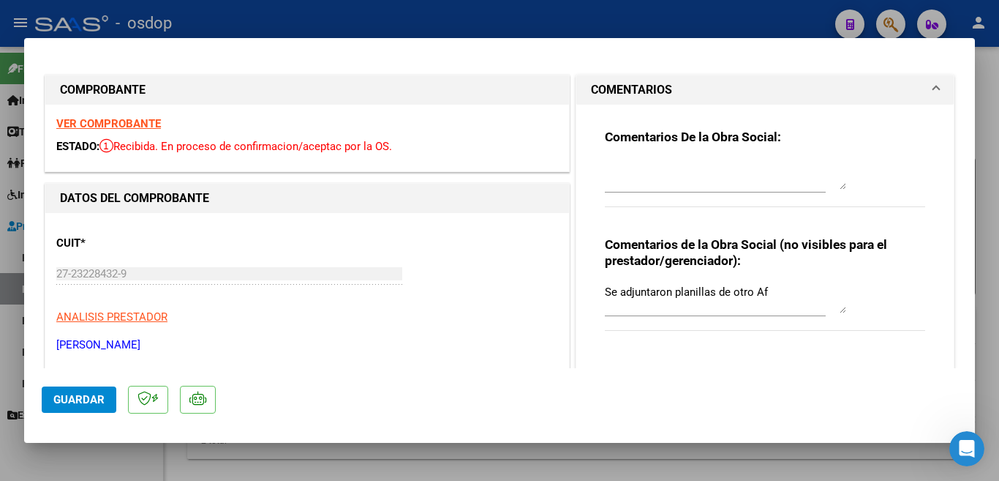
click at [793, 23] on div at bounding box center [499, 240] width 999 height 481
type input "$ 0,00"
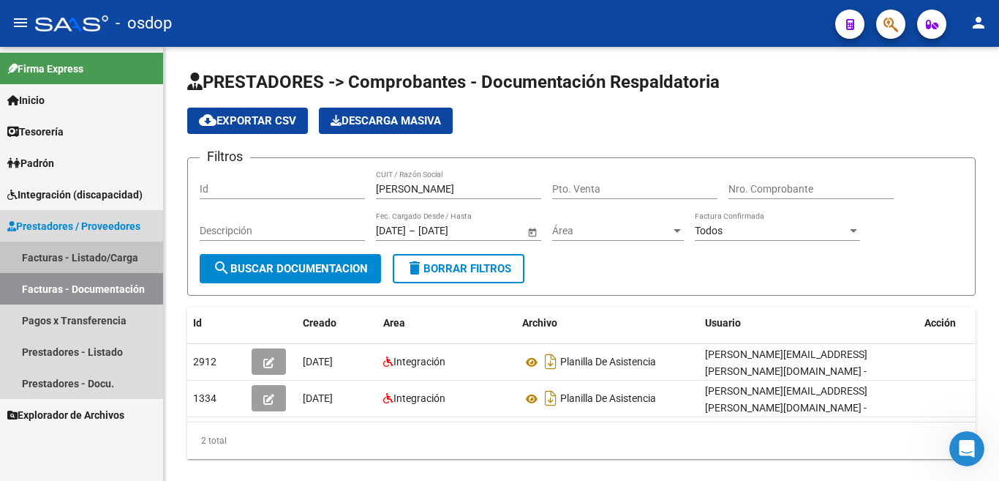
click at [127, 260] on link "Facturas - Listado/Carga" at bounding box center [81, 256] width 163 height 31
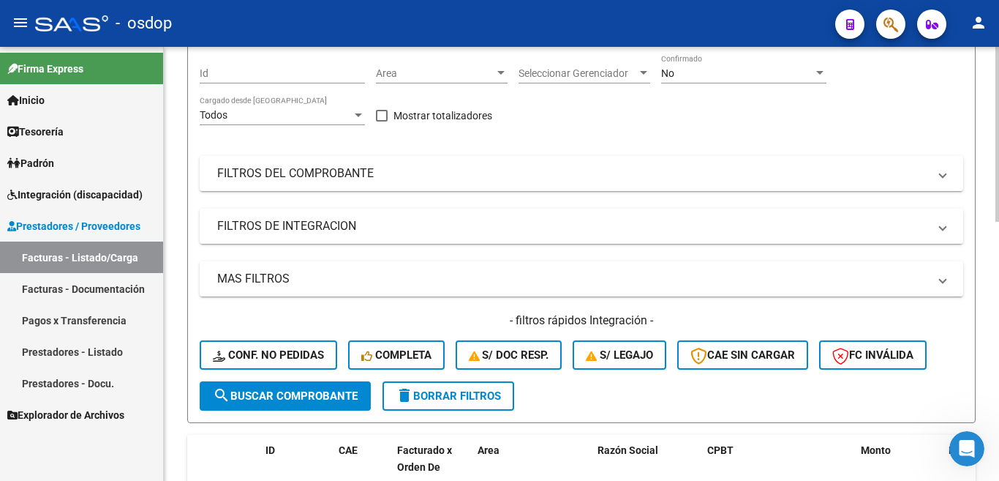
scroll to position [439, 0]
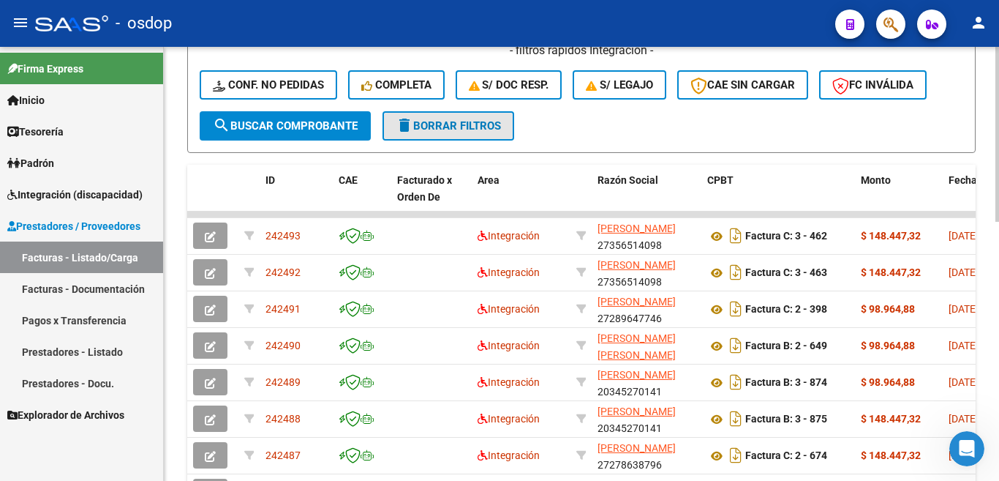
click at [428, 127] on span "delete Borrar Filtros" at bounding box center [448, 125] width 105 height 13
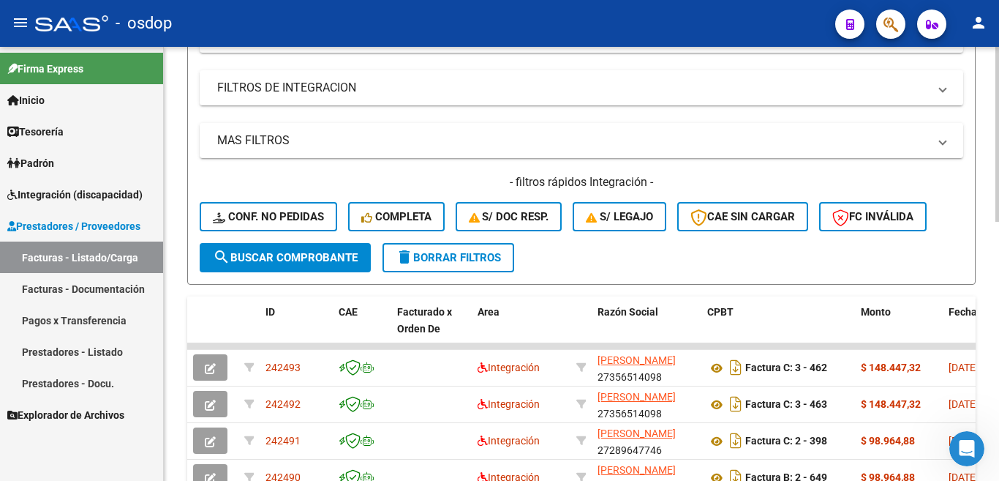
scroll to position [0, 0]
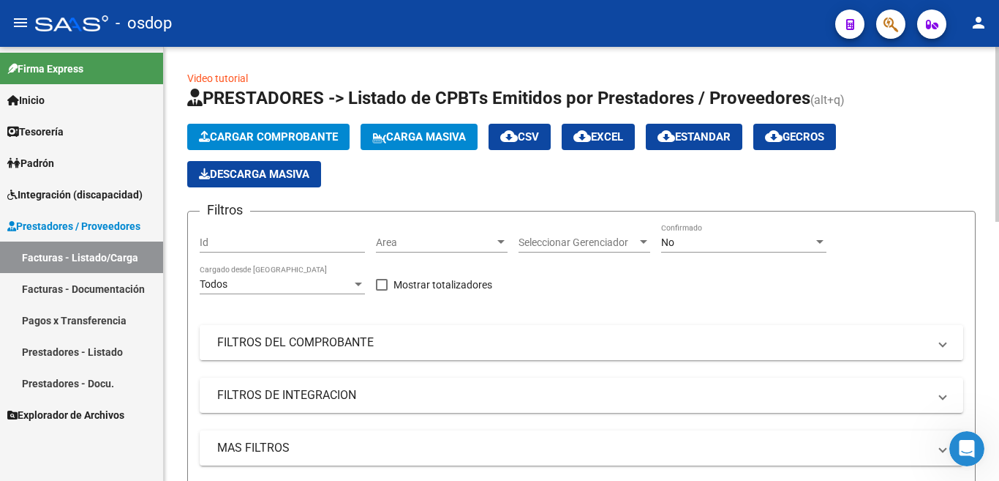
click at [303, 339] on mat-panel-title "FILTROS DEL COMPROBANTE" at bounding box center [572, 342] width 711 height 16
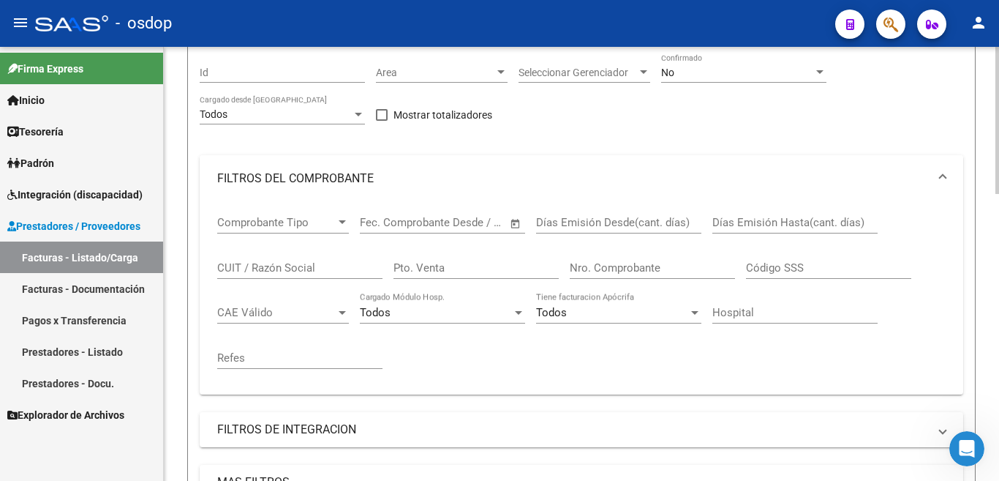
scroll to position [219, 0]
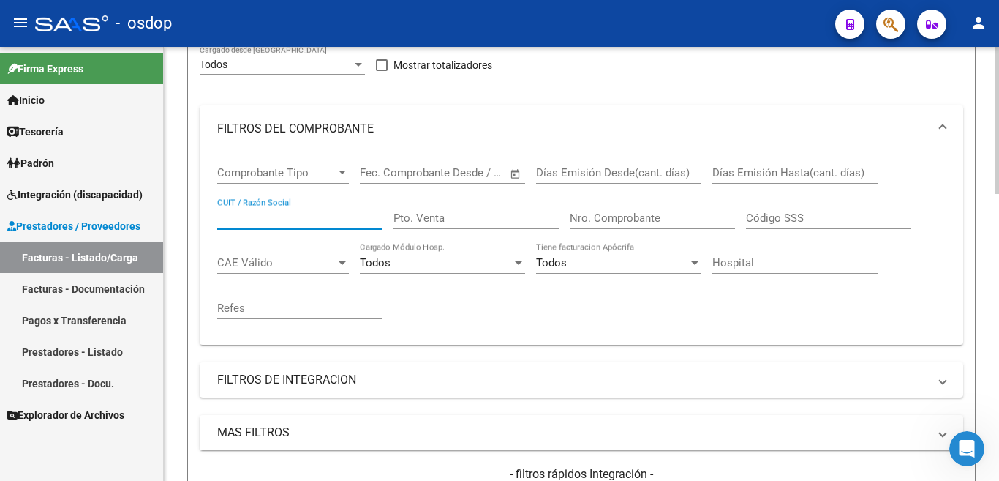
click at [275, 219] on input "CUIT / Razón Social" at bounding box center [299, 217] width 165 height 13
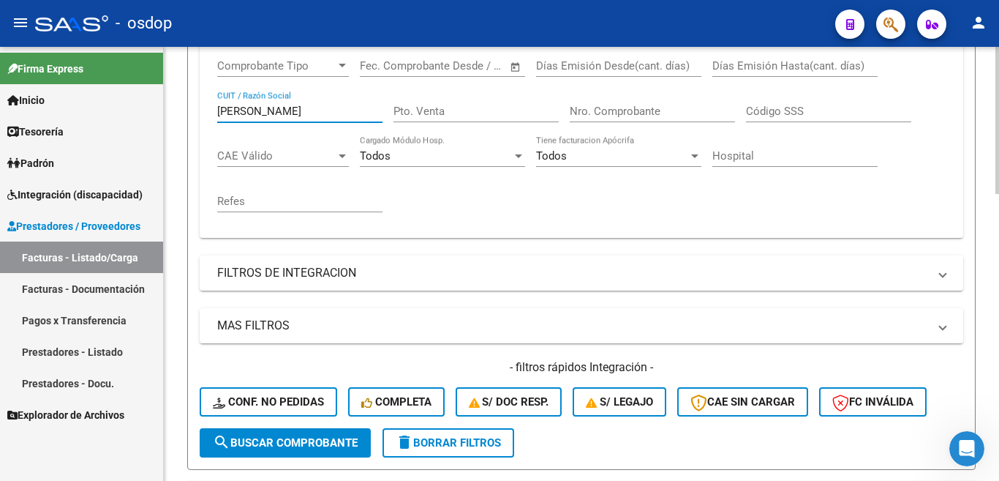
scroll to position [366, 0]
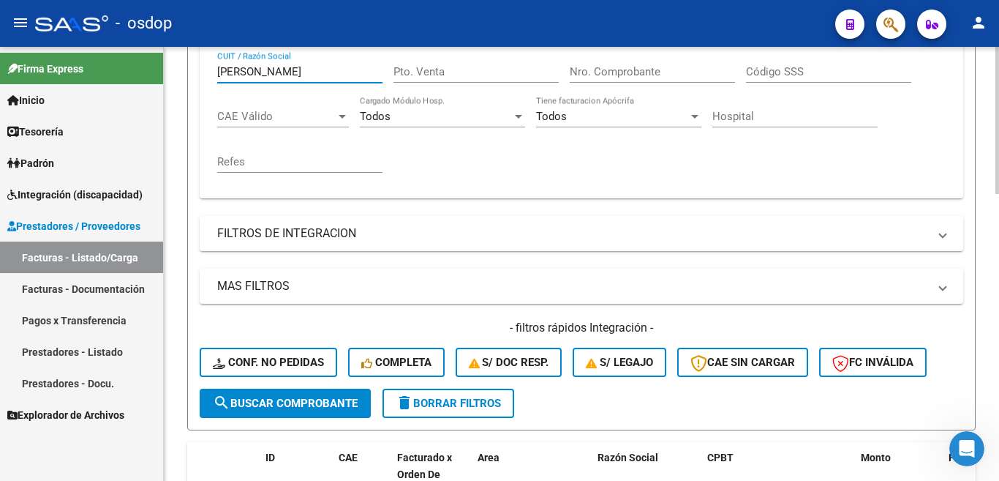
type input "[PERSON_NAME]"
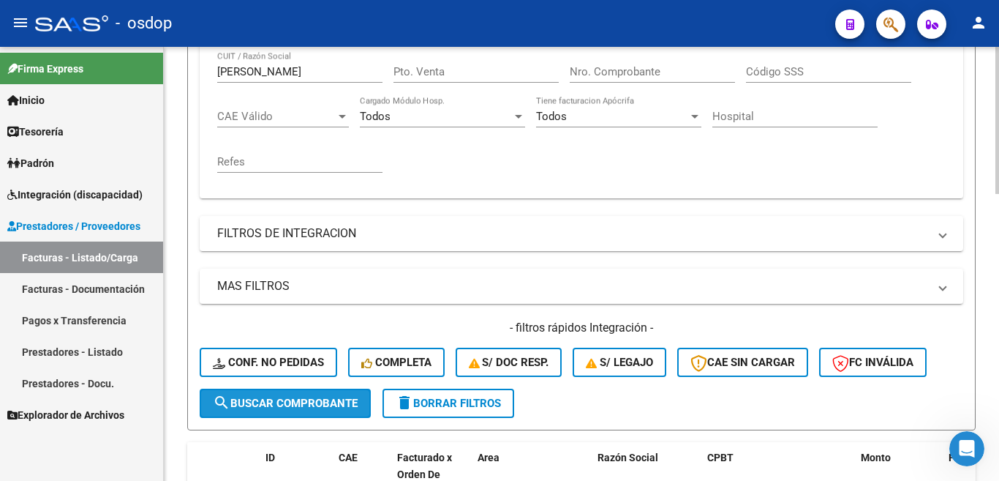
click at [328, 394] on button "search Buscar Comprobante" at bounding box center [285, 402] width 171 height 29
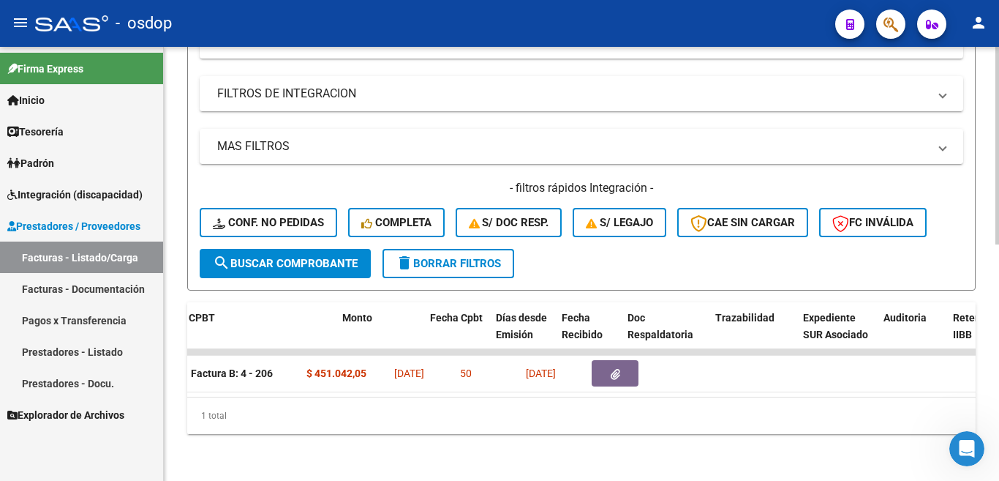
scroll to position [0, 558]
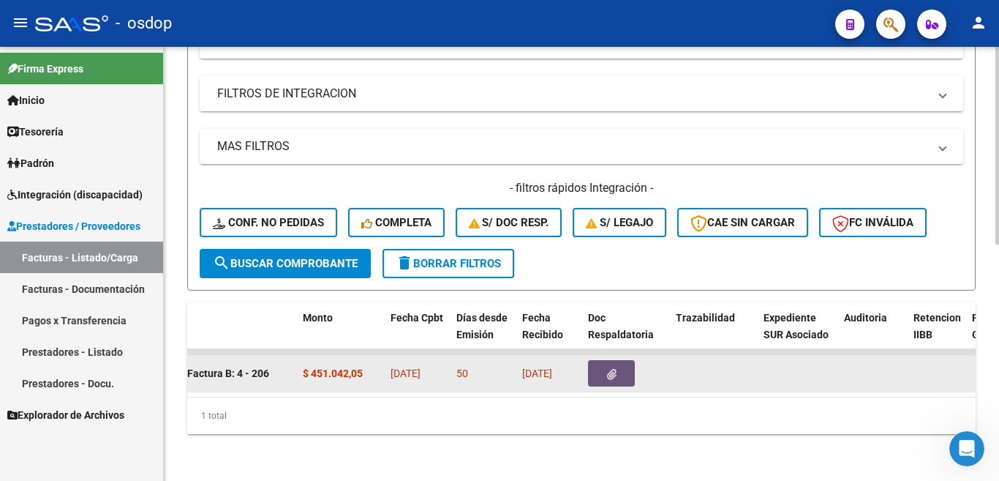
click at [614, 369] on icon "button" at bounding box center [612, 374] width 10 height 11
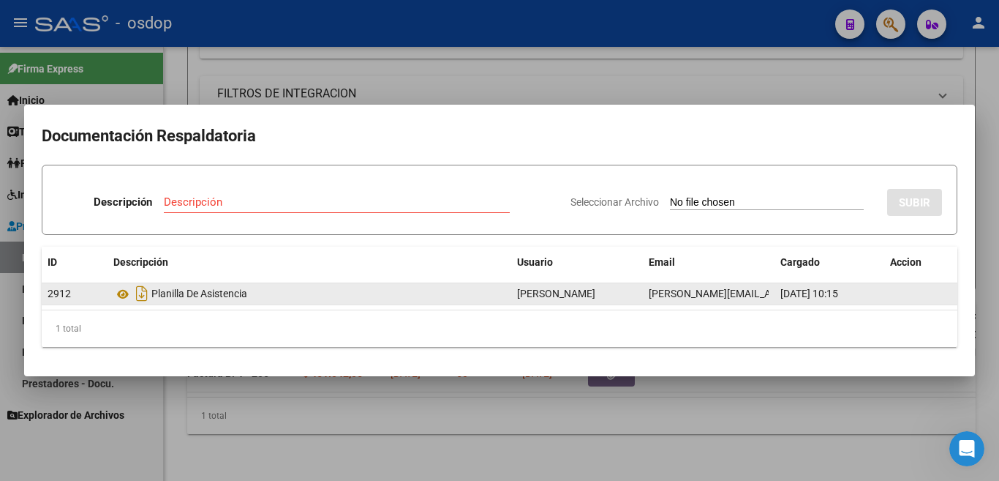
click at [301, 290] on div "Planilla De Asistencia" at bounding box center [309, 293] width 392 height 23
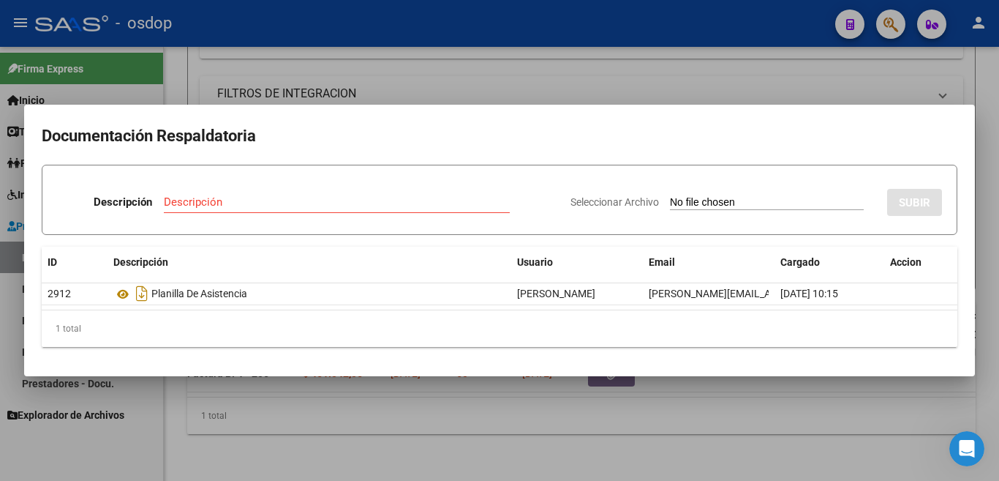
click at [478, 48] on div at bounding box center [499, 240] width 999 height 481
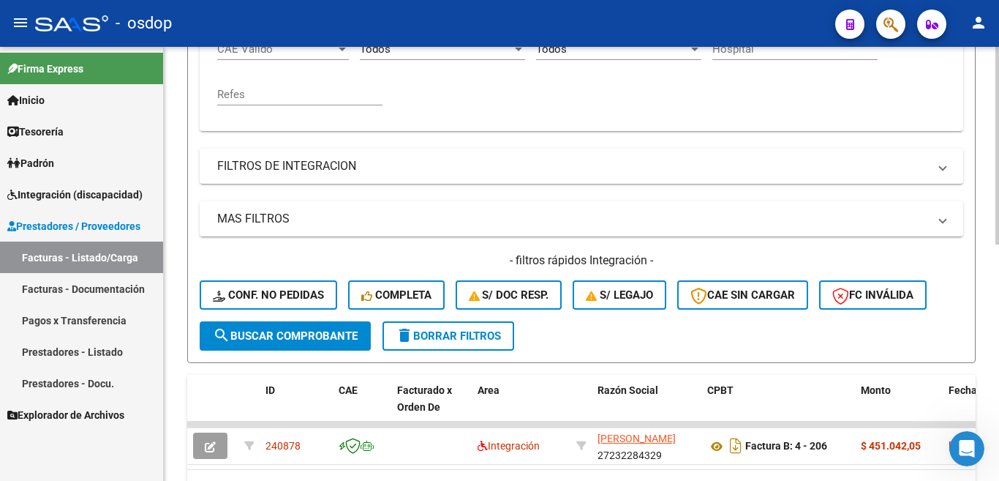
scroll to position [439, 0]
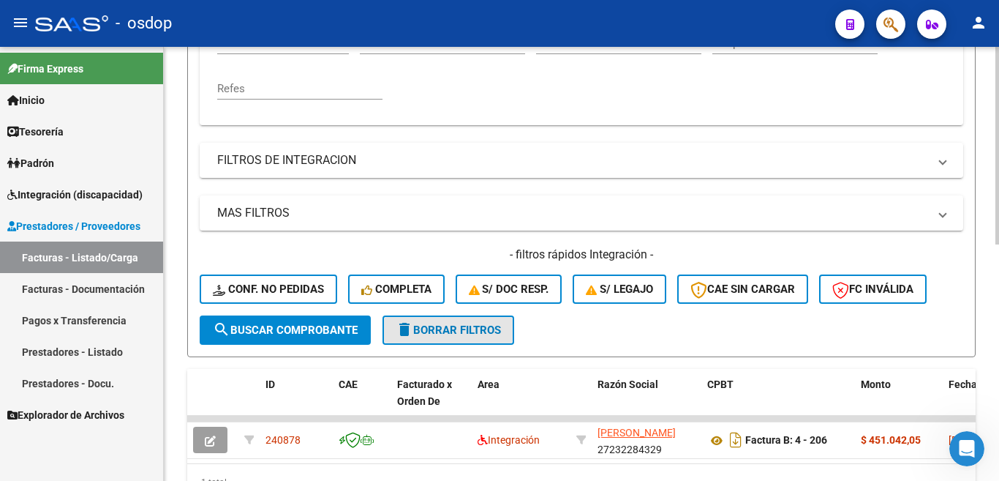
click at [477, 333] on span "delete Borrar Filtros" at bounding box center [448, 329] width 105 height 13
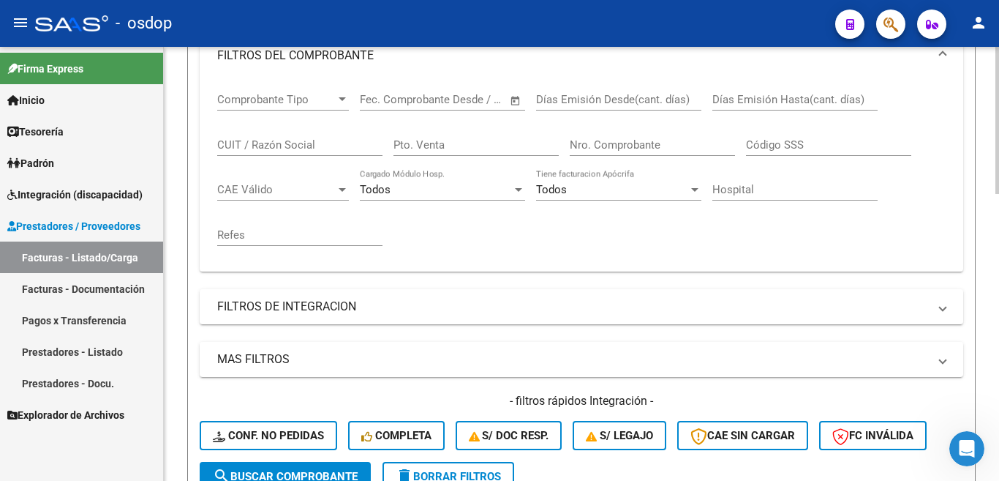
scroll to position [366, 0]
